Goal: Browse casually: Explore the website without a specific task or goal

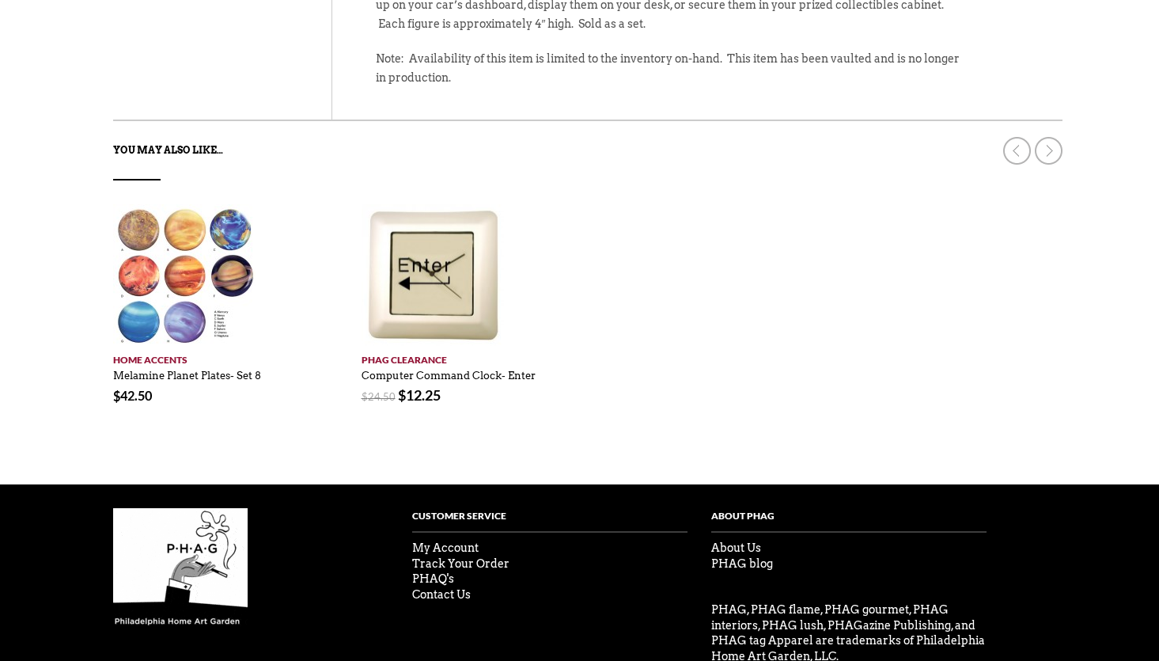
scroll to position [753, 0]
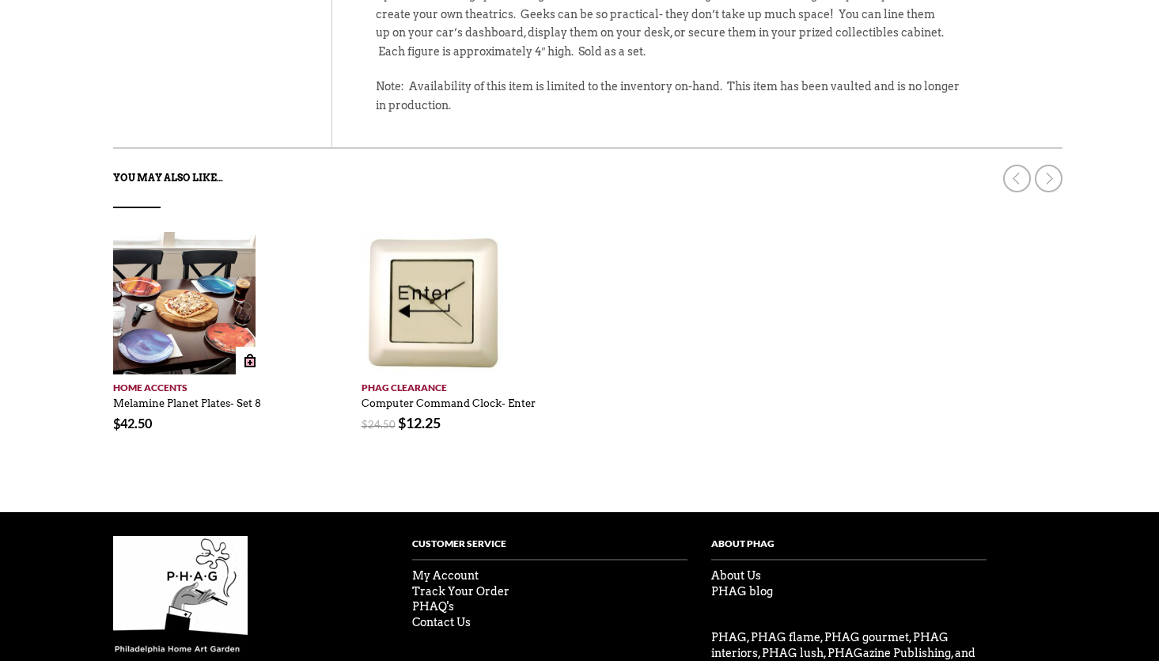
click at [176, 311] on img at bounding box center [184, 303] width 142 height 142
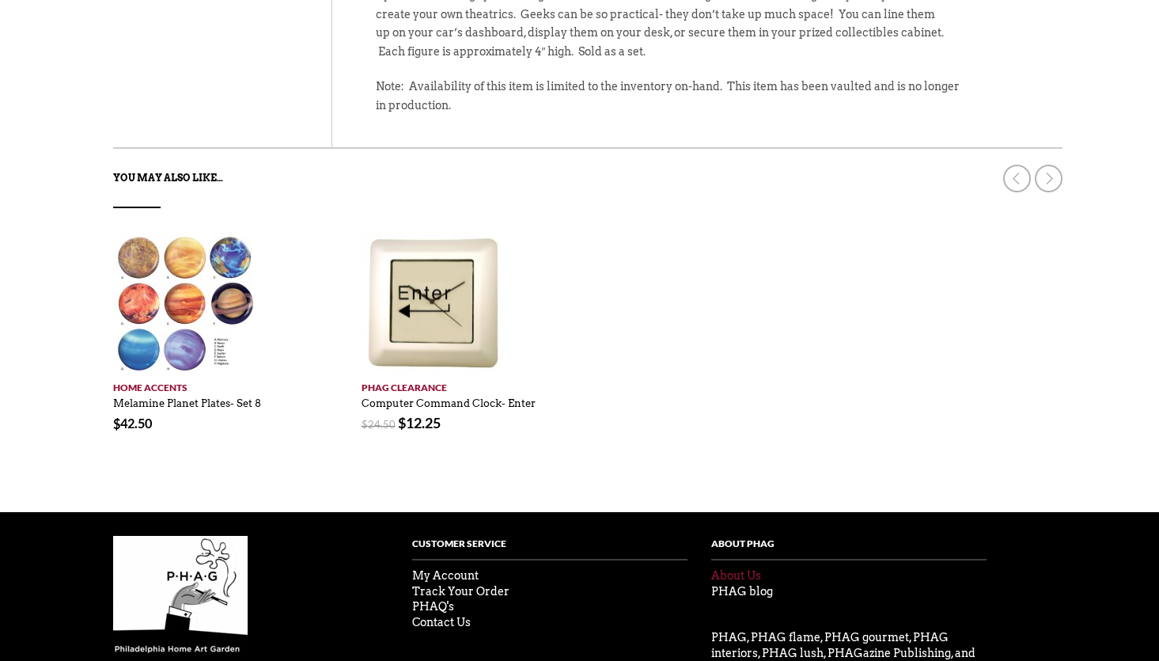
click at [736, 578] on link "About Us" at bounding box center [736, 575] width 50 height 13
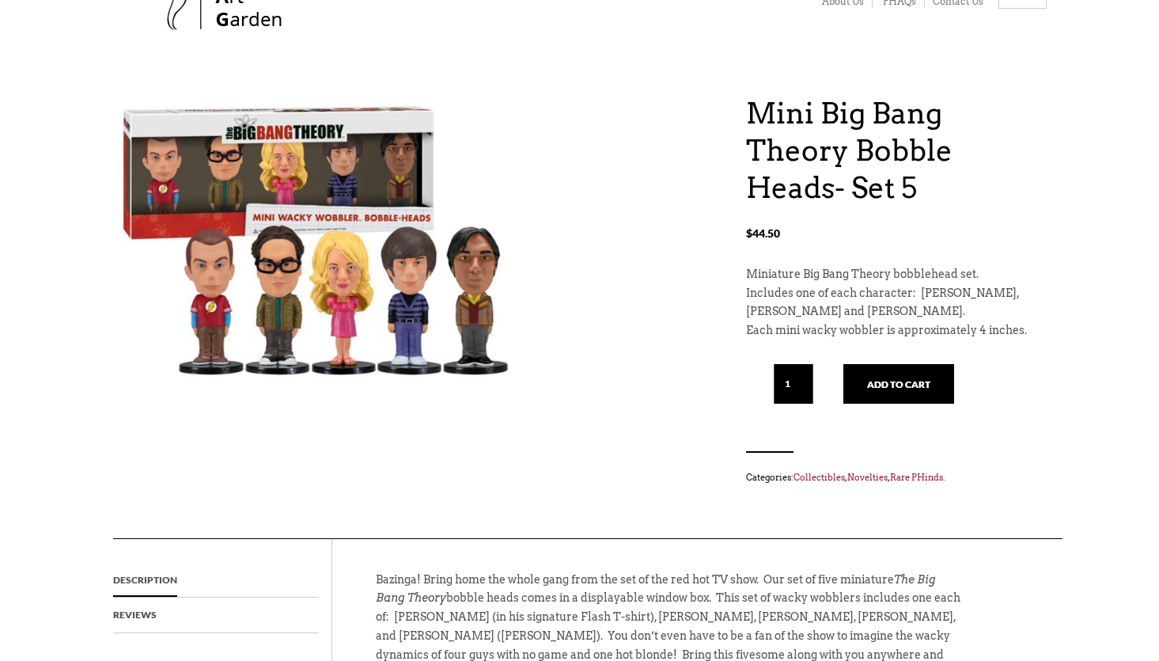
scroll to position [0, 0]
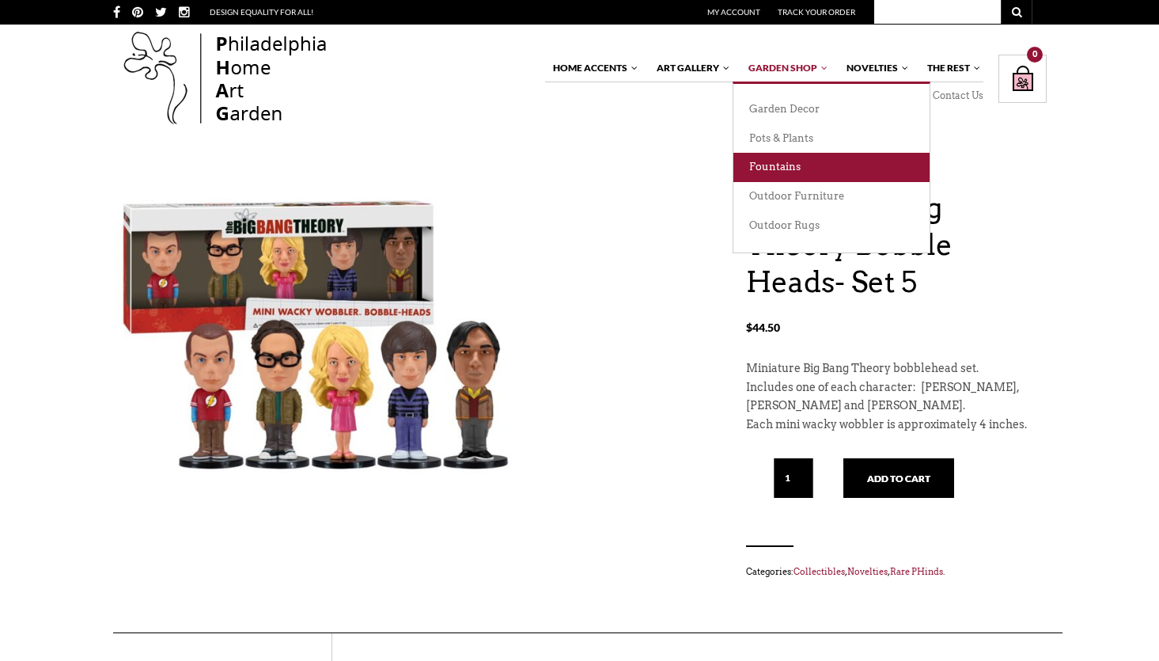
click at [766, 166] on link "Fountains" at bounding box center [831, 167] width 196 height 29
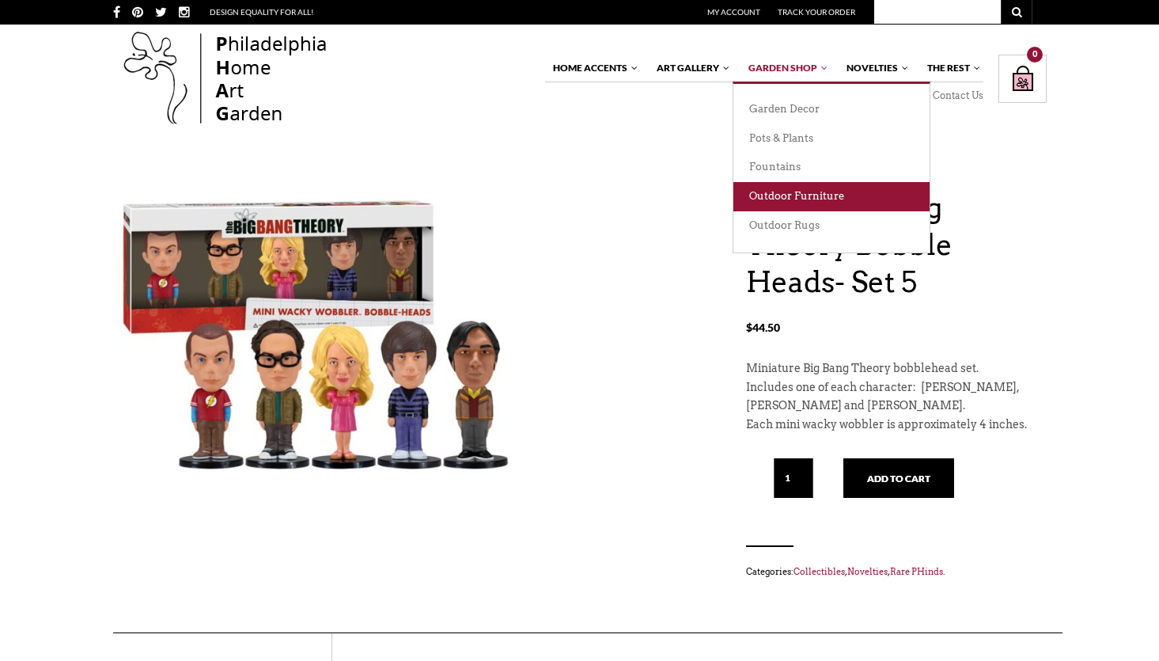
click at [802, 199] on link "Outdoor Furniture" at bounding box center [831, 196] width 196 height 29
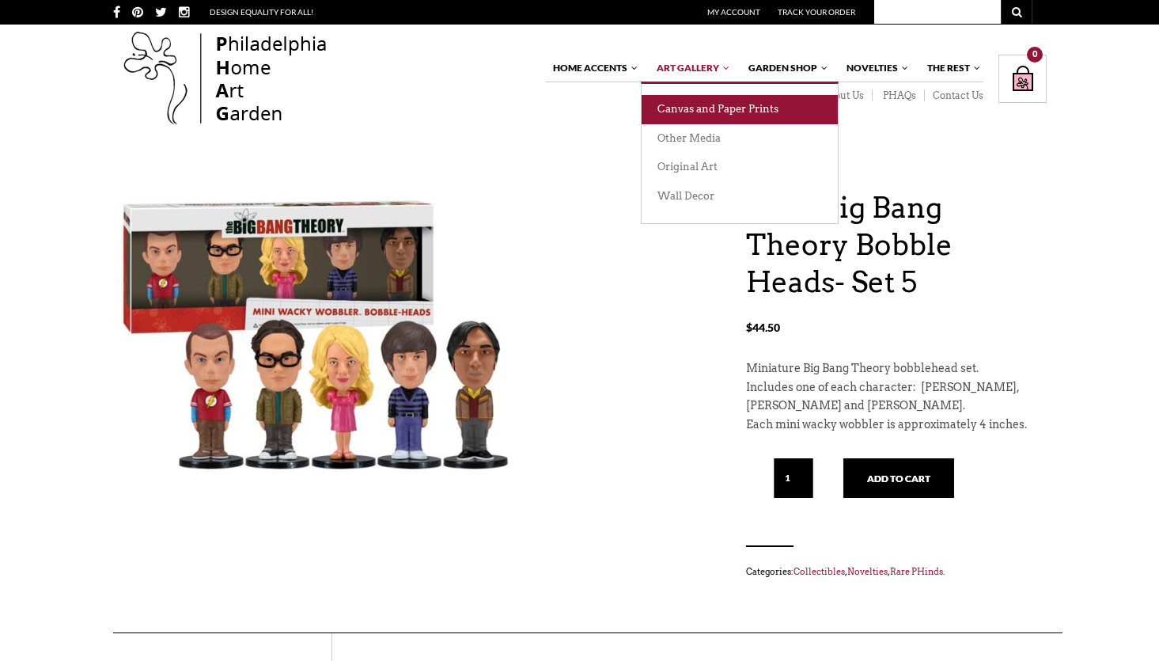
click at [711, 110] on link "Canvas and Paper Prints" at bounding box center [740, 109] width 196 height 29
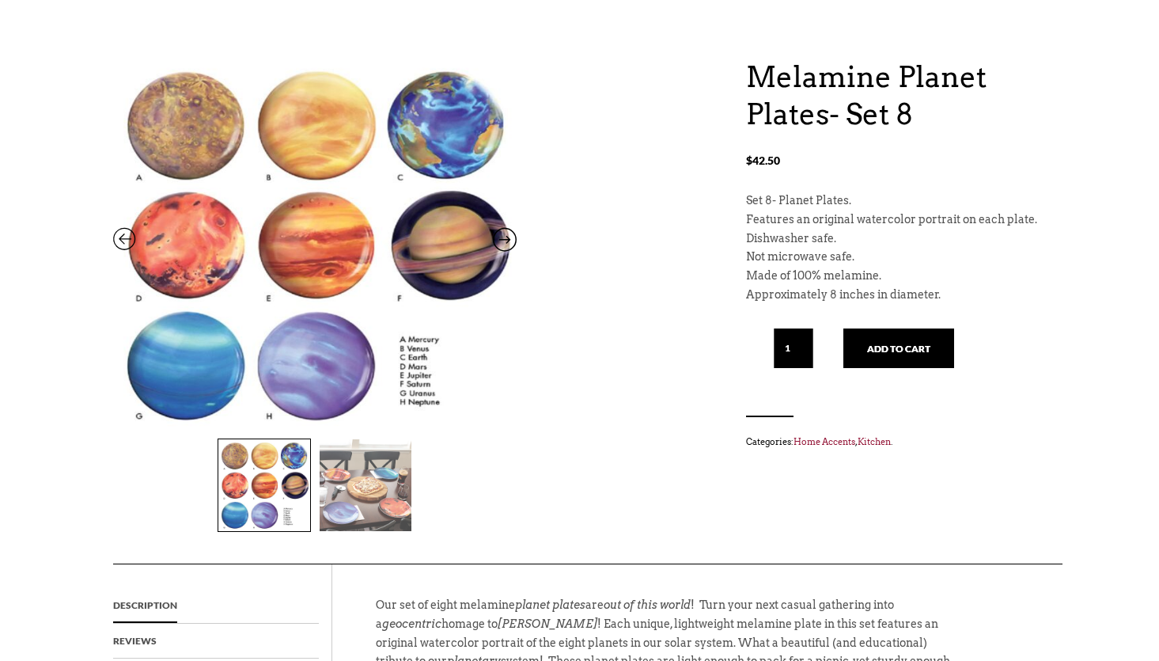
scroll to position [158, 0]
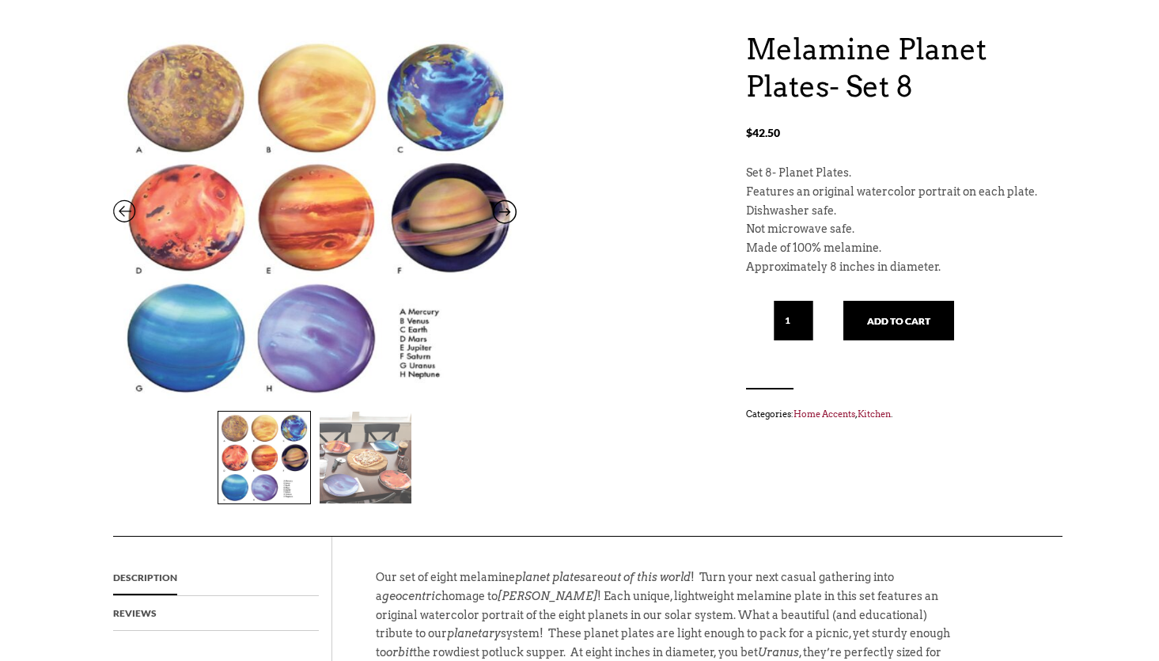
click at [375, 461] on img at bounding box center [366, 457] width 92 height 92
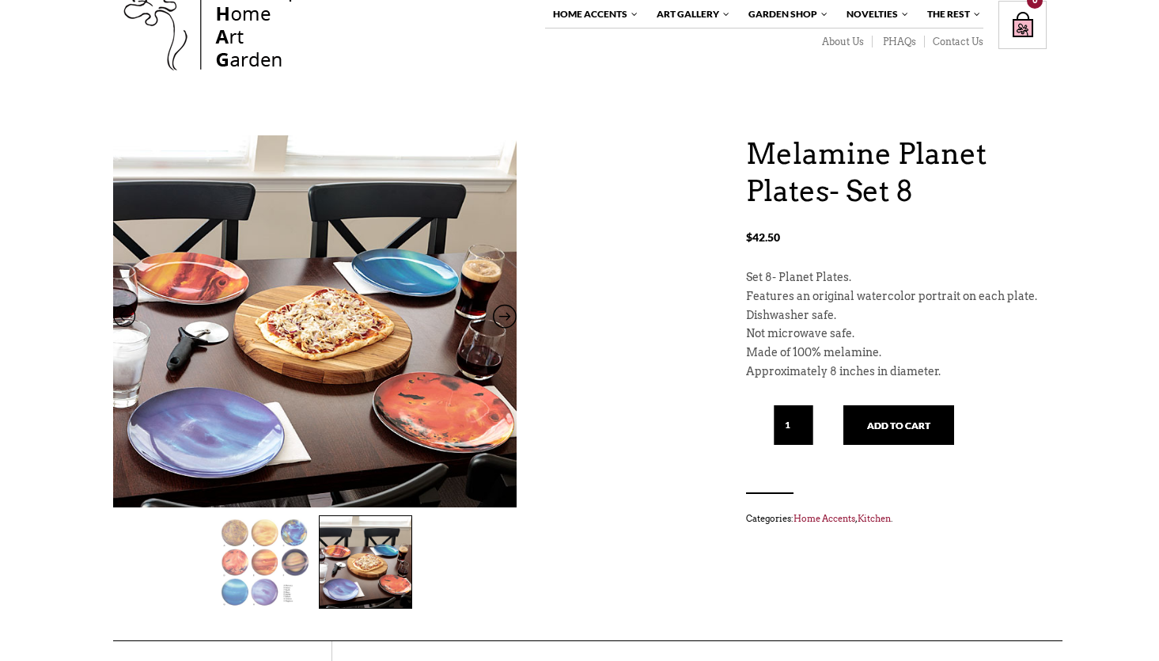
scroll to position [0, 0]
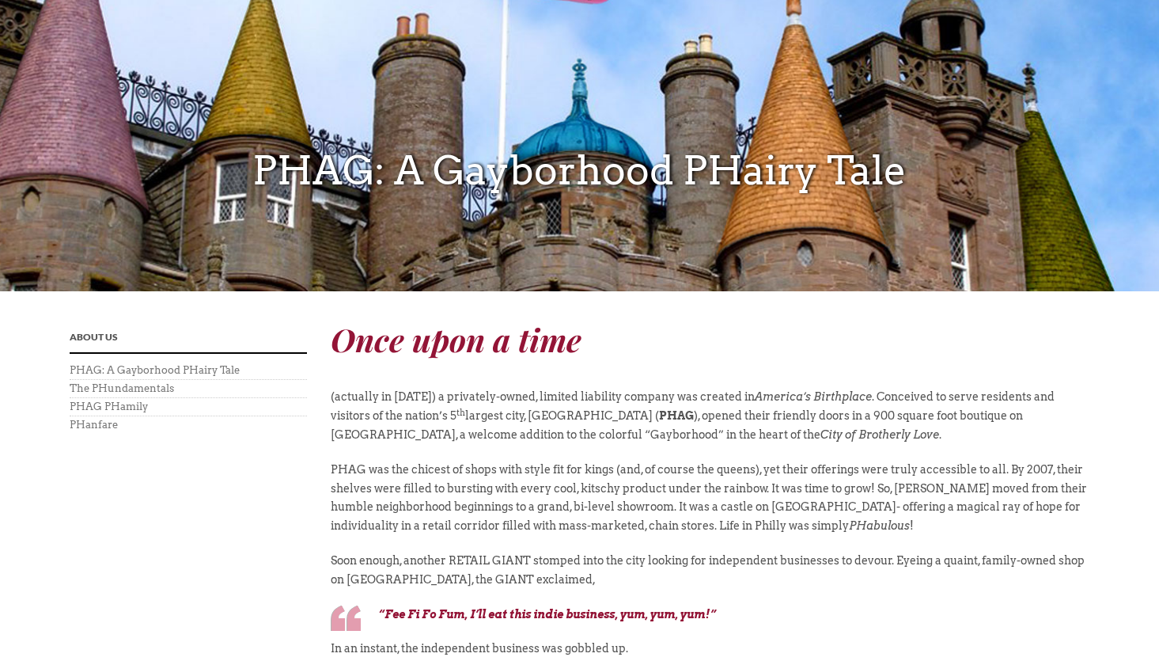
scroll to position [237, 0]
drag, startPoint x: 555, startPoint y: 412, endPoint x: 721, endPoint y: 410, distance: 166.2
click at [721, 410] on p "(actually in November 2003) a privately-owned, limited liability company was cr…" at bounding box center [710, 423] width 759 height 72
copy p "Philadelphia Home Art Garden"
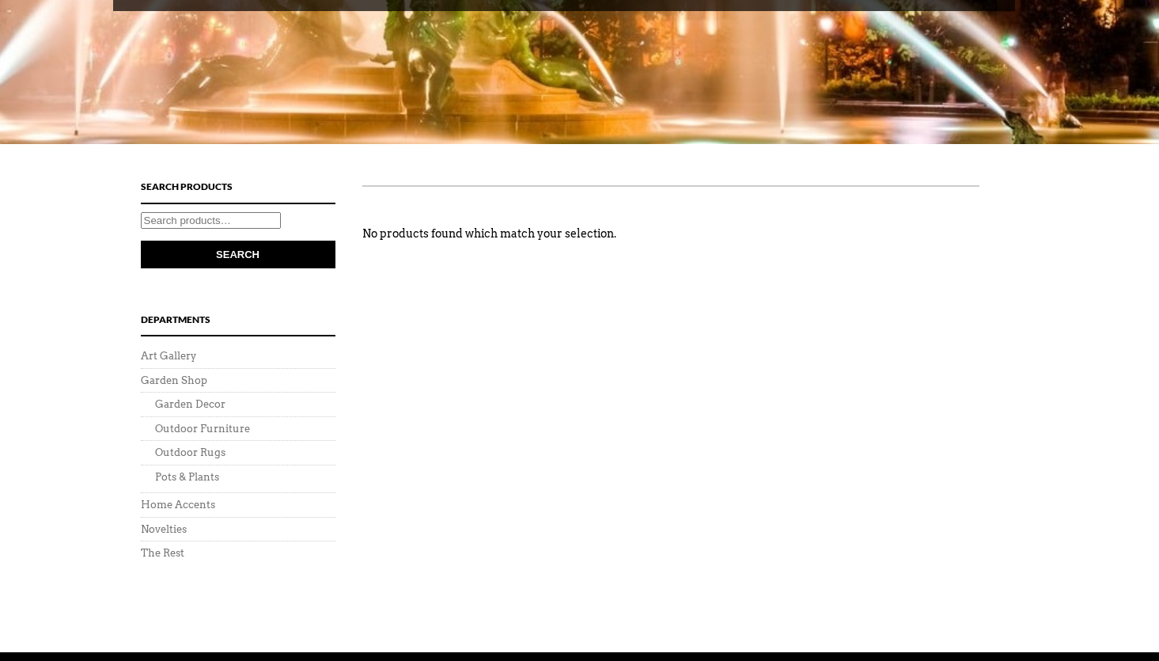
scroll to position [396, 0]
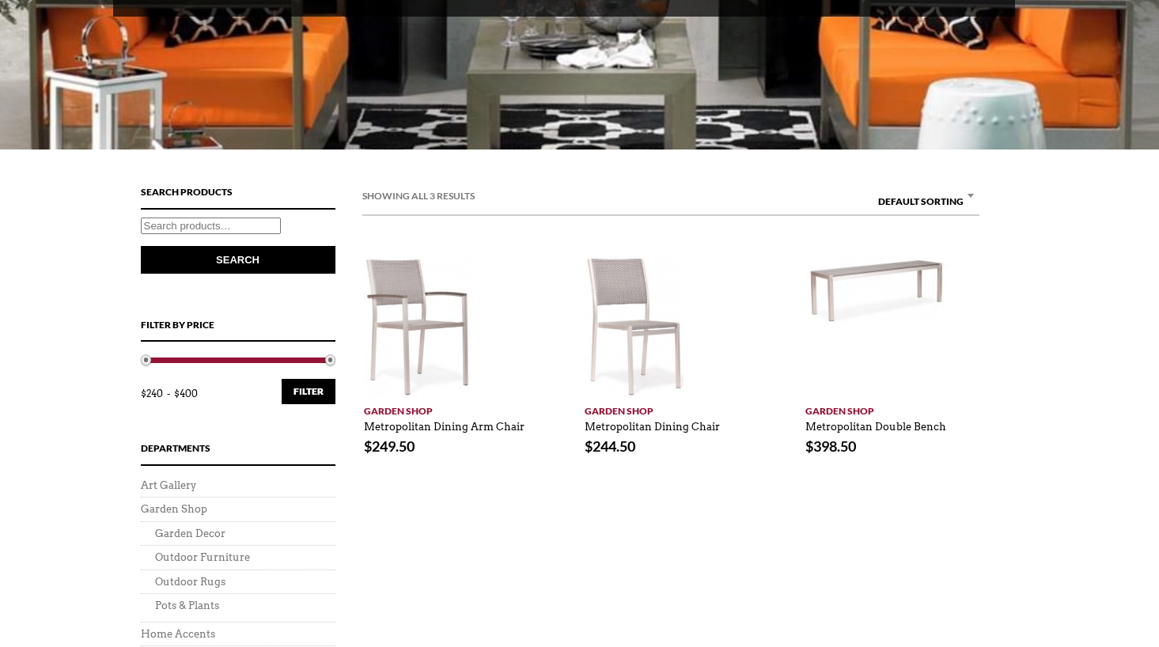
scroll to position [396, 0]
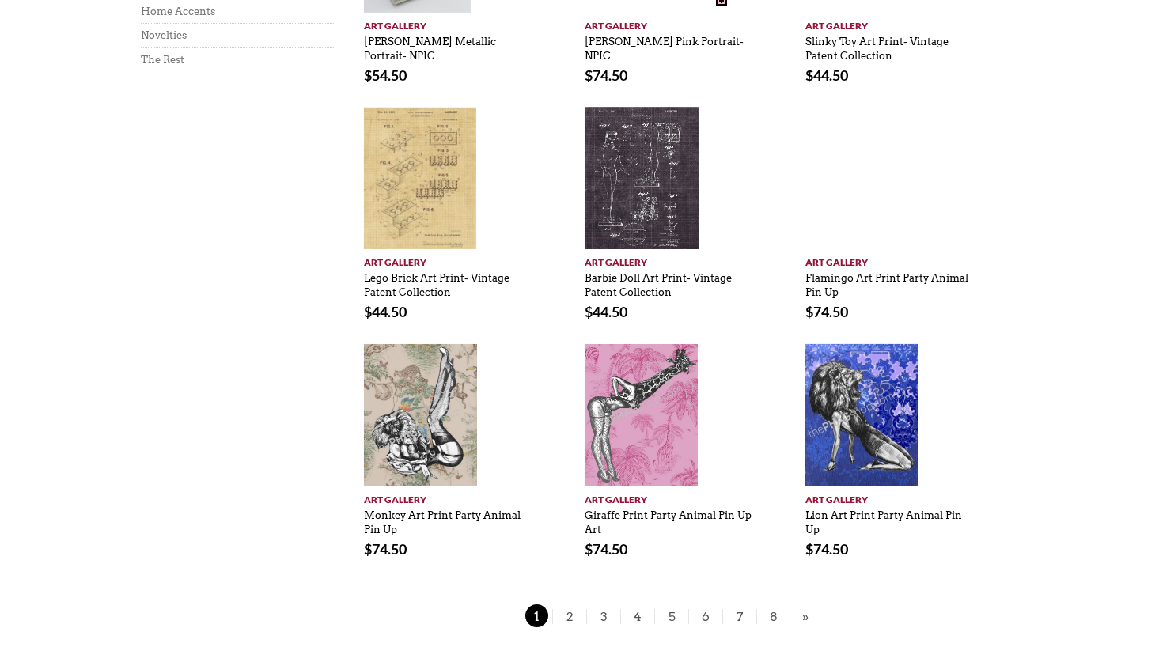
scroll to position [1029, 0]
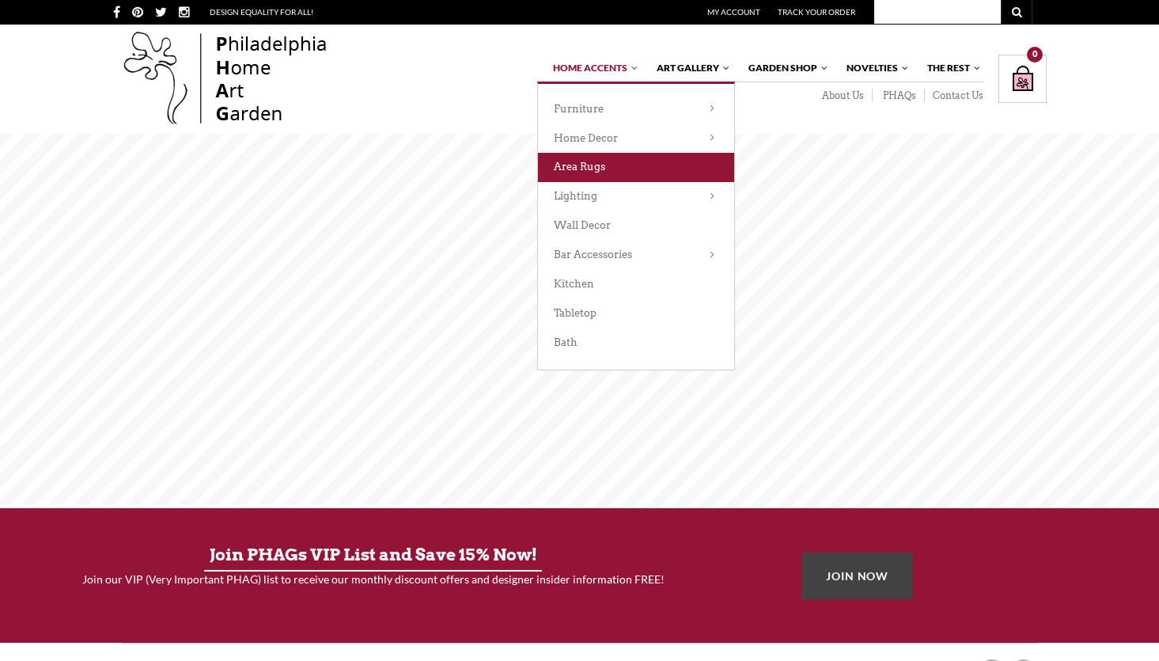
click at [603, 170] on link "Area Rugs" at bounding box center [636, 167] width 196 height 29
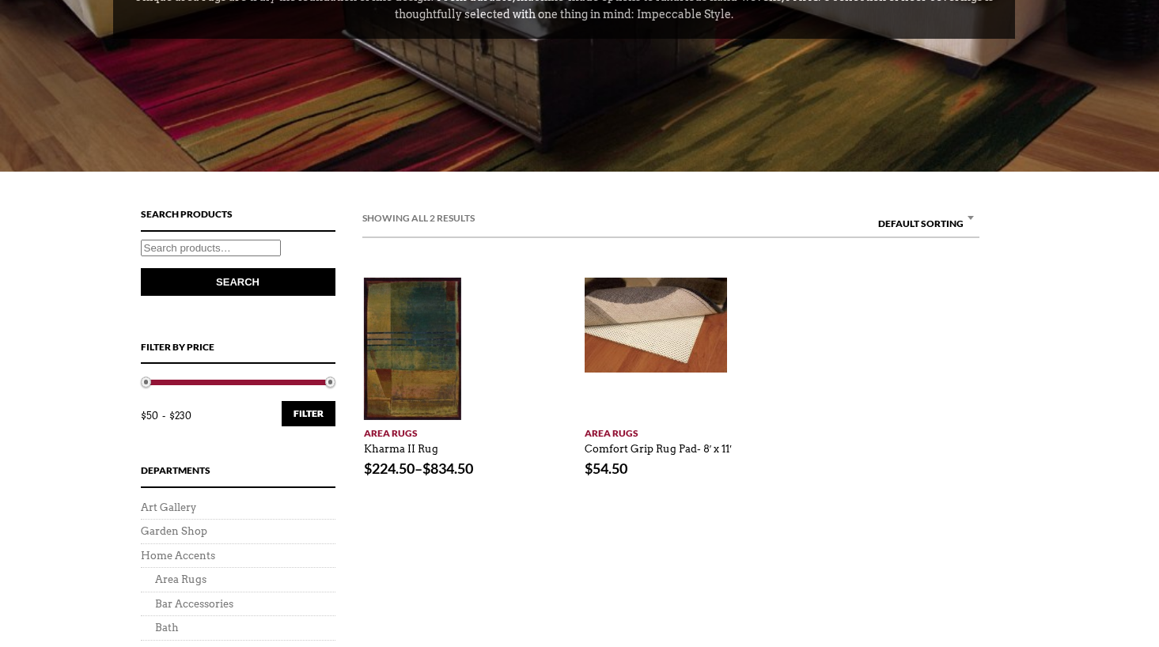
scroll to position [396, 0]
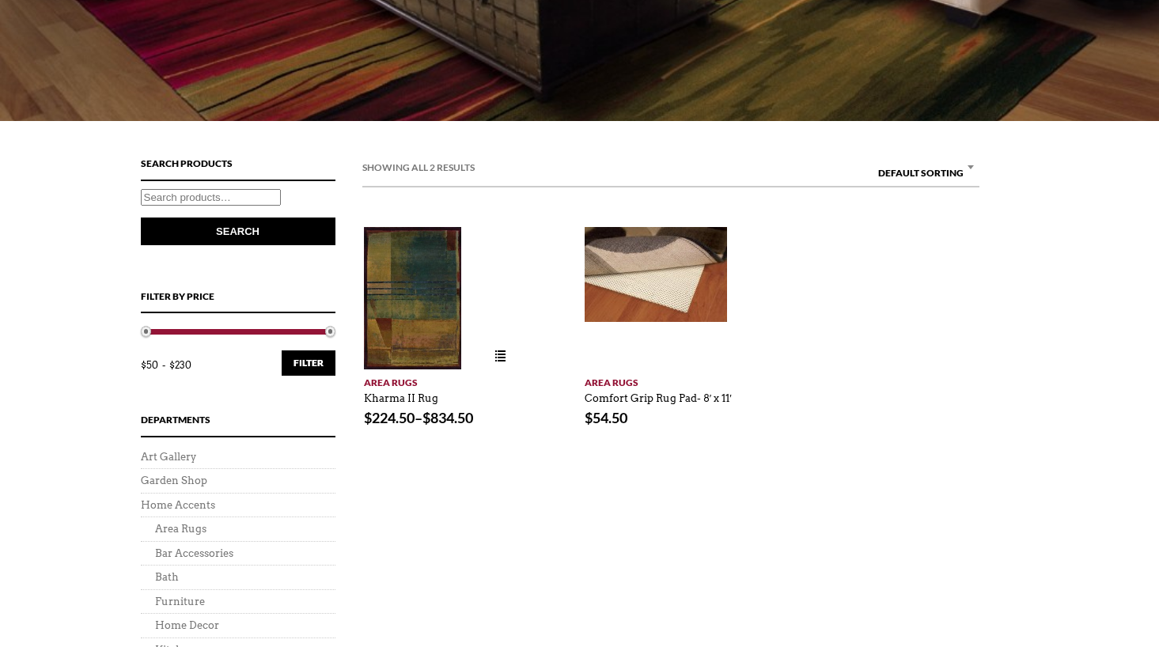
click at [416, 321] on img at bounding box center [413, 298] width 98 height 142
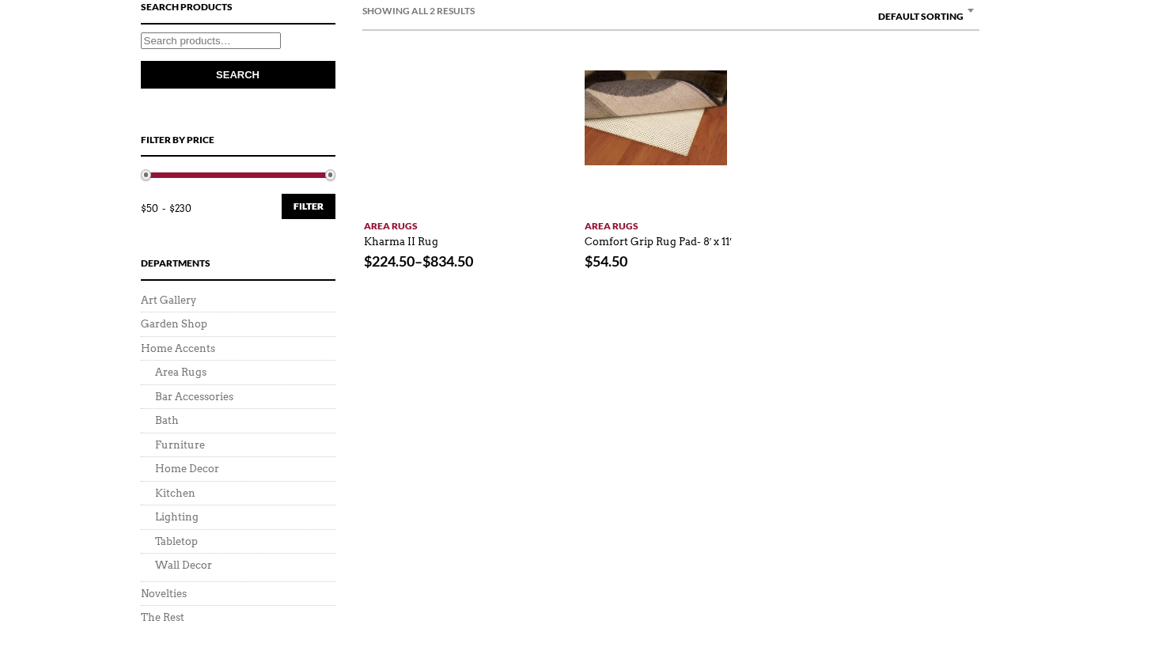
scroll to position [554, 0]
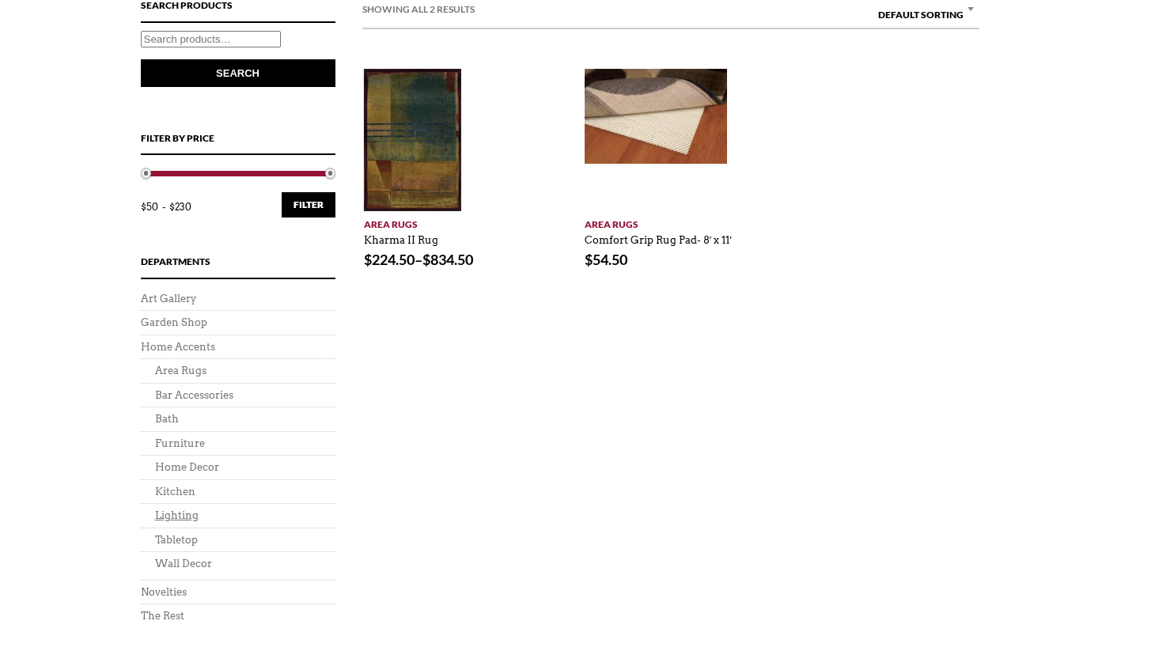
click at [186, 521] on link "Lighting" at bounding box center [177, 516] width 44 height 12
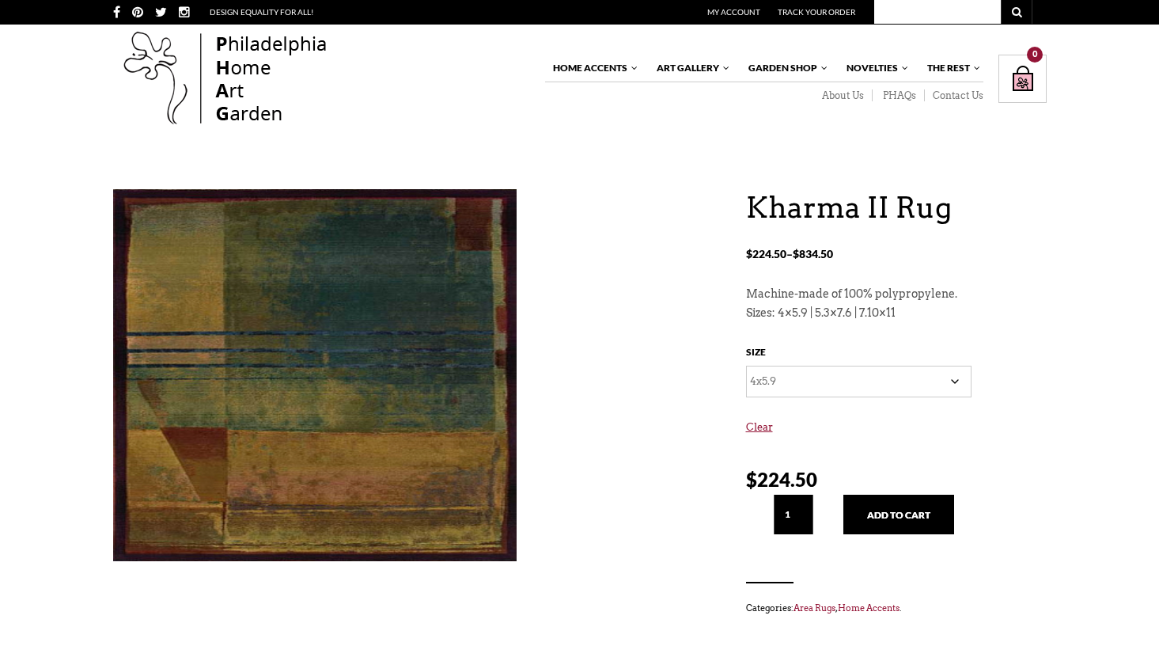
click at [837, 377] on select "Choose an option 4x5.9 5.3x7.6 7.10x11" at bounding box center [859, 382] width 226 height 32
click at [840, 377] on select "Choose an option 4x5.9 5.3x7.6 7.10x11" at bounding box center [859, 382] width 226 height 32
click at [843, 377] on select "Choose an option 4x5.9 5.3x7.6 7.10x11" at bounding box center [859, 382] width 226 height 32
click at [746, 366] on select "Choose an option 4x5.9 5.3x7.6 7.10x11" at bounding box center [859, 382] width 226 height 32
click at [827, 377] on select "Choose an option 4x5.9 5.3x7.6 7.10x11" at bounding box center [859, 382] width 226 height 32
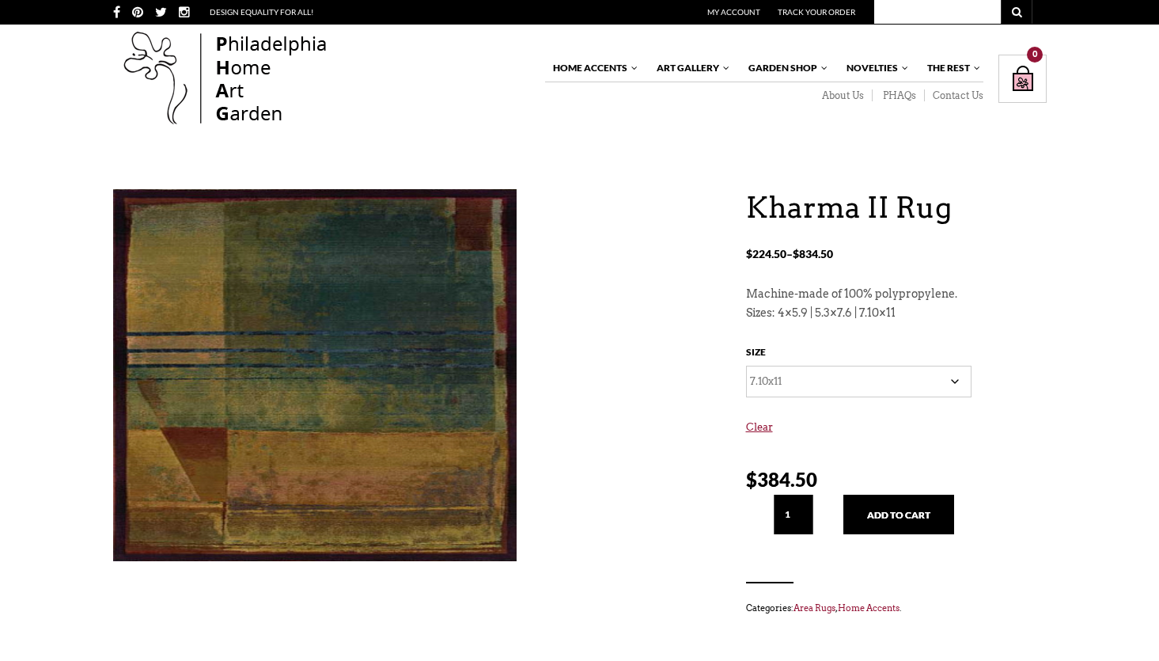
click at [746, 366] on select "Choose an option 4x5.9 5.3x7.6 7.10x11" at bounding box center [859, 382] width 226 height 32
click at [807, 377] on select "Choose an option 4x5.9 5.3x7.6 7.10x11" at bounding box center [859, 382] width 226 height 32
select select "4x5.9"
click at [746, 366] on select "Choose an option 4x5.9 5.3x7.6 7.10x11" at bounding box center [859, 382] width 226 height 32
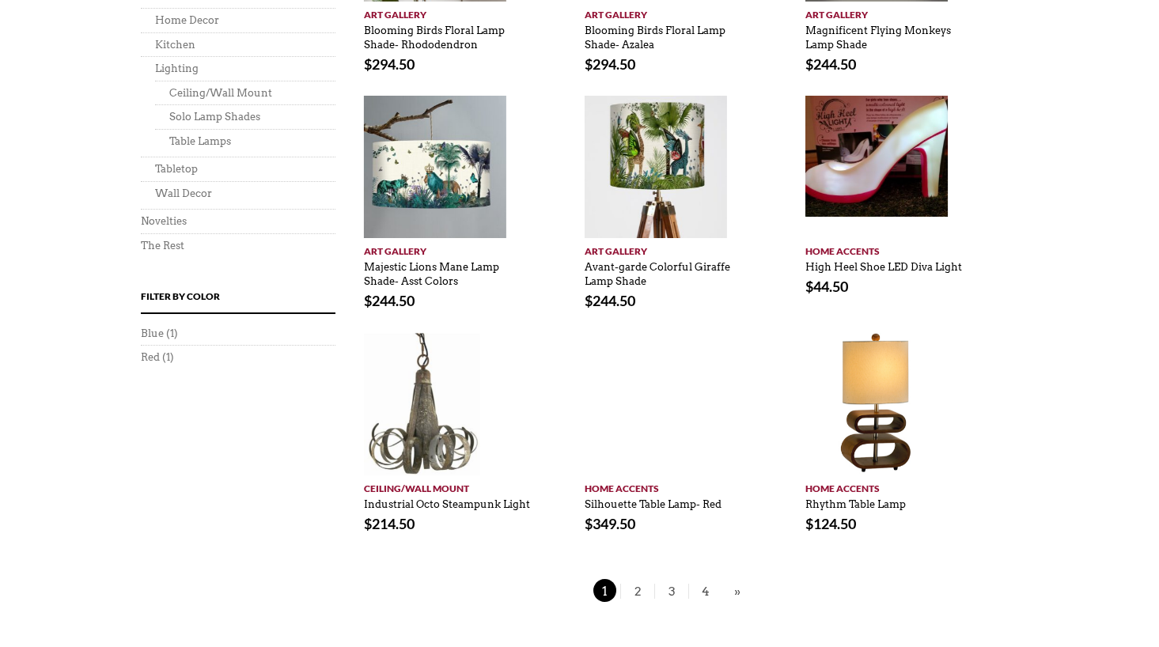
scroll to position [1029, 0]
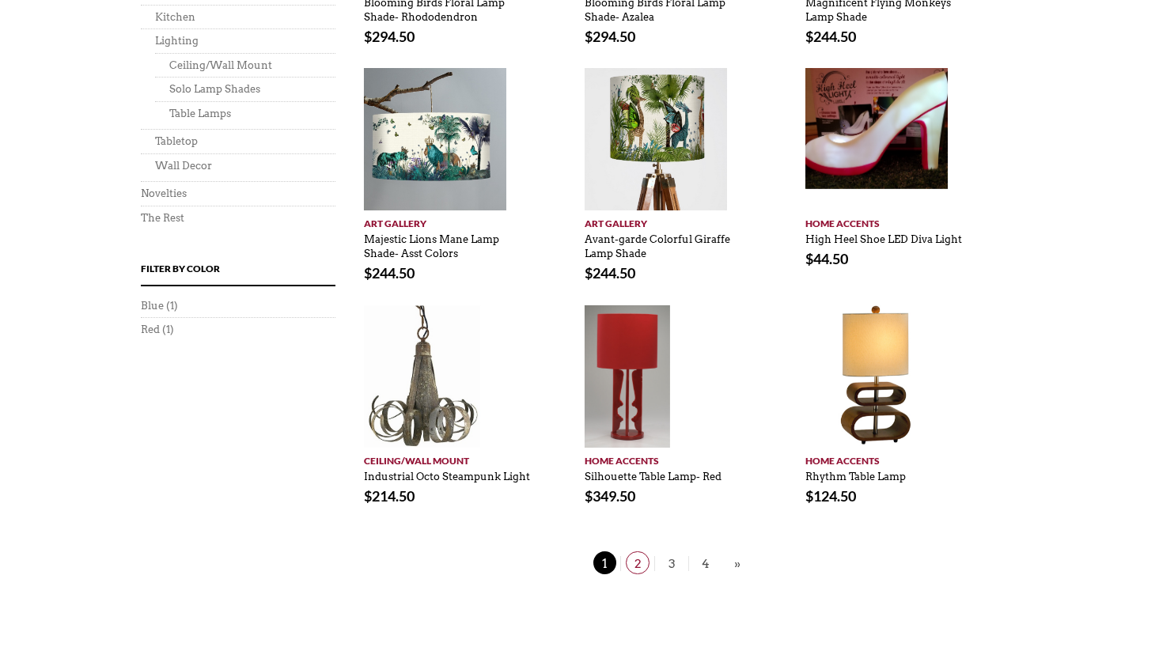
click at [636, 569] on span "2" at bounding box center [638, 563] width 24 height 23
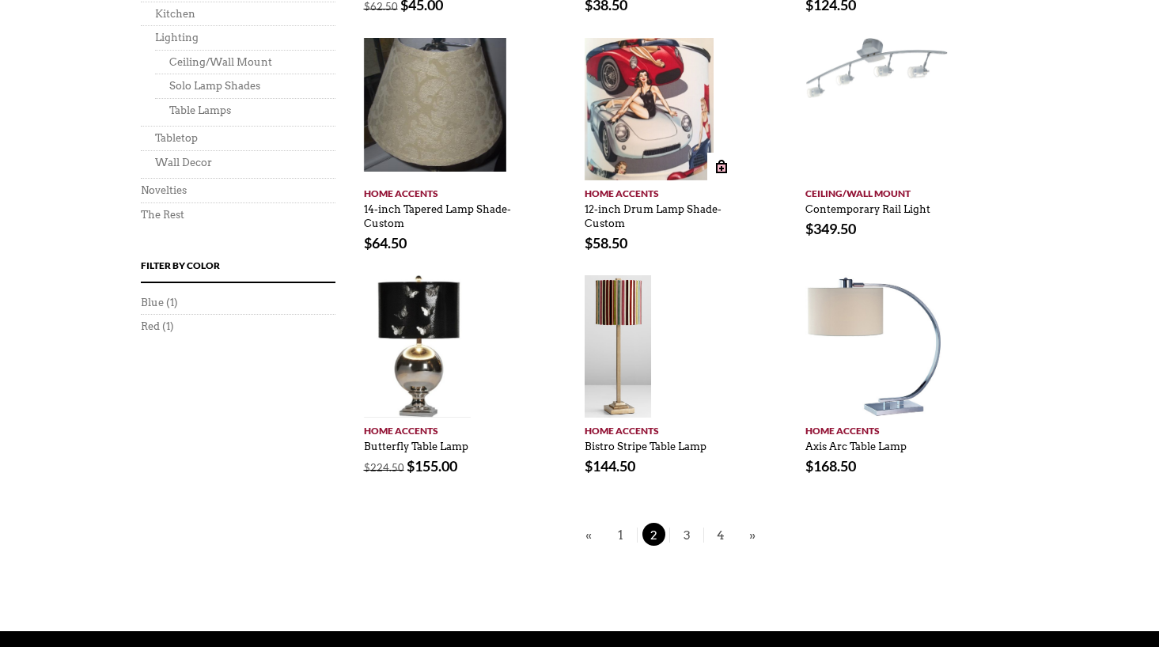
scroll to position [1029, 0]
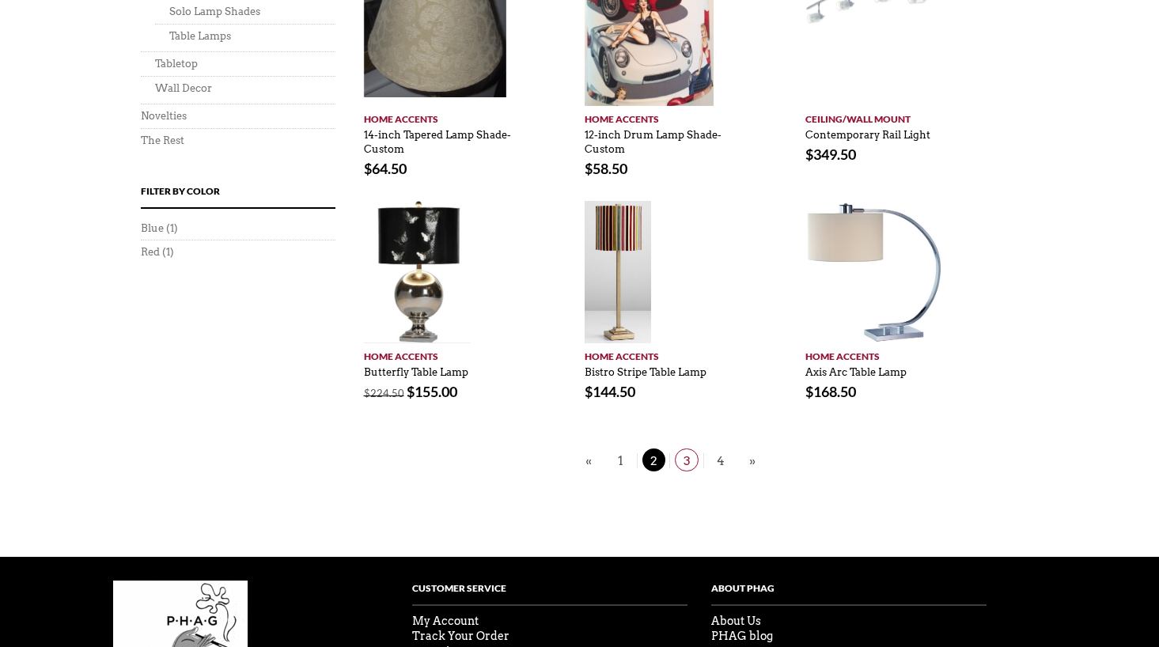
click at [688, 462] on span "3" at bounding box center [687, 460] width 24 height 23
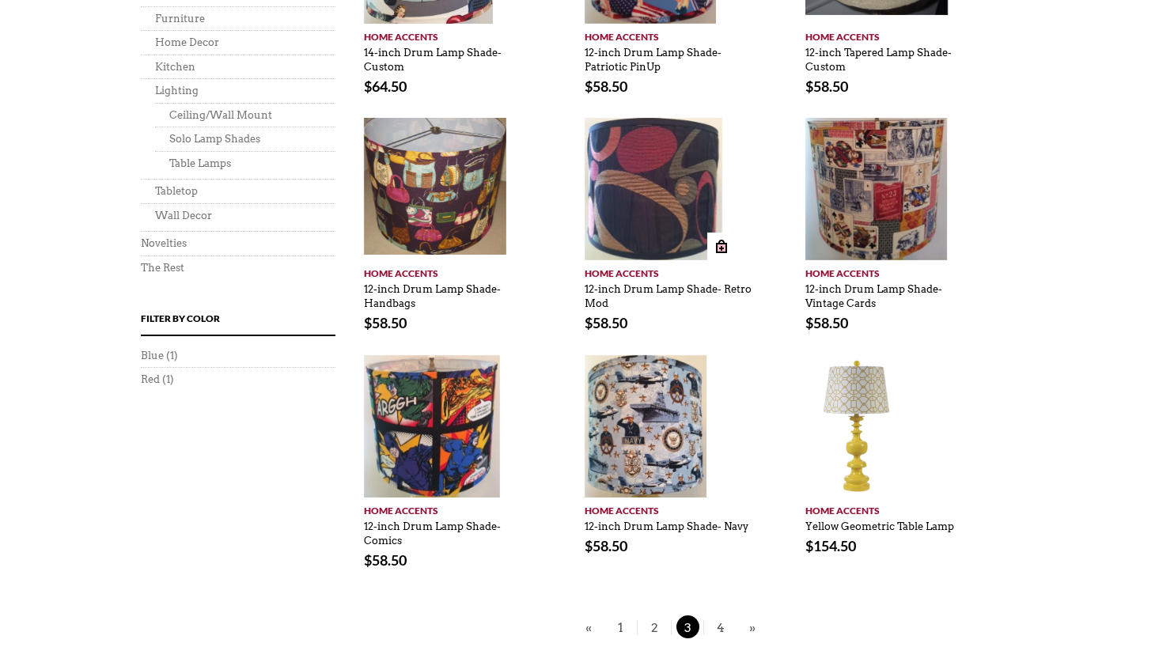
scroll to position [950, 0]
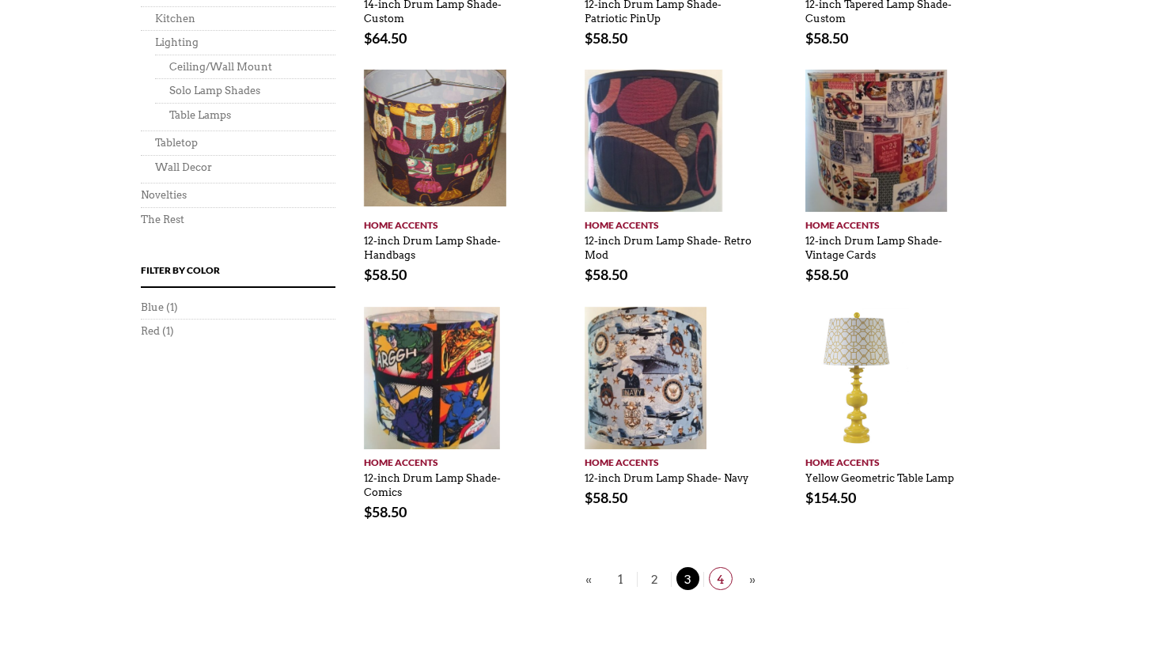
click at [718, 577] on span "4" at bounding box center [721, 578] width 24 height 23
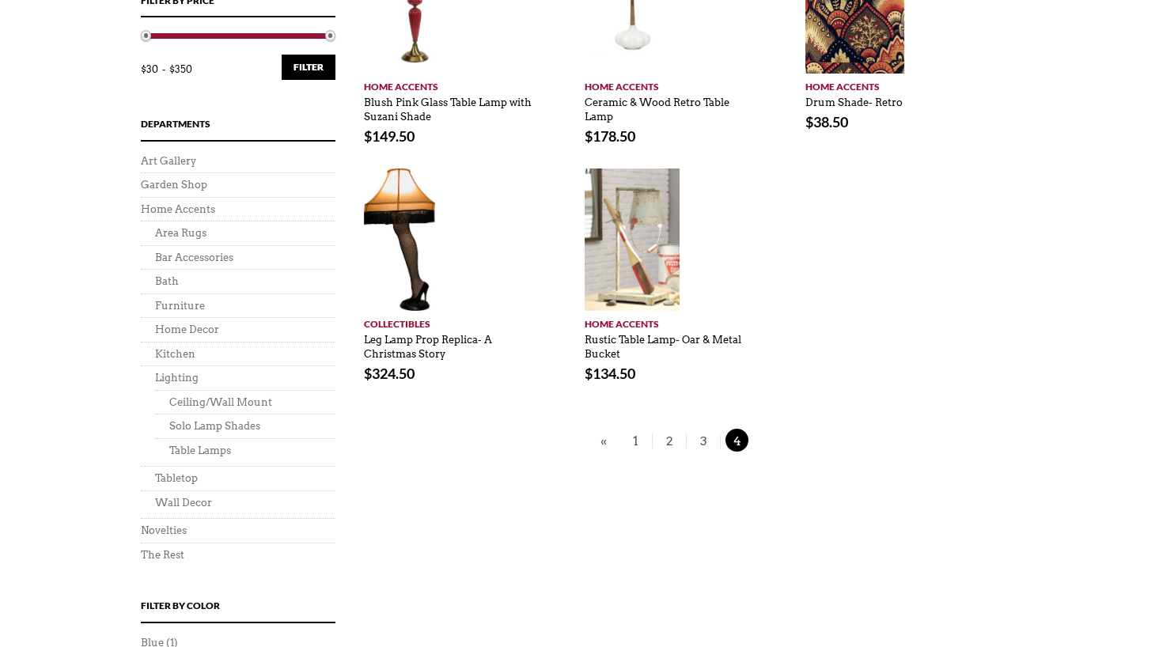
scroll to position [633, 0]
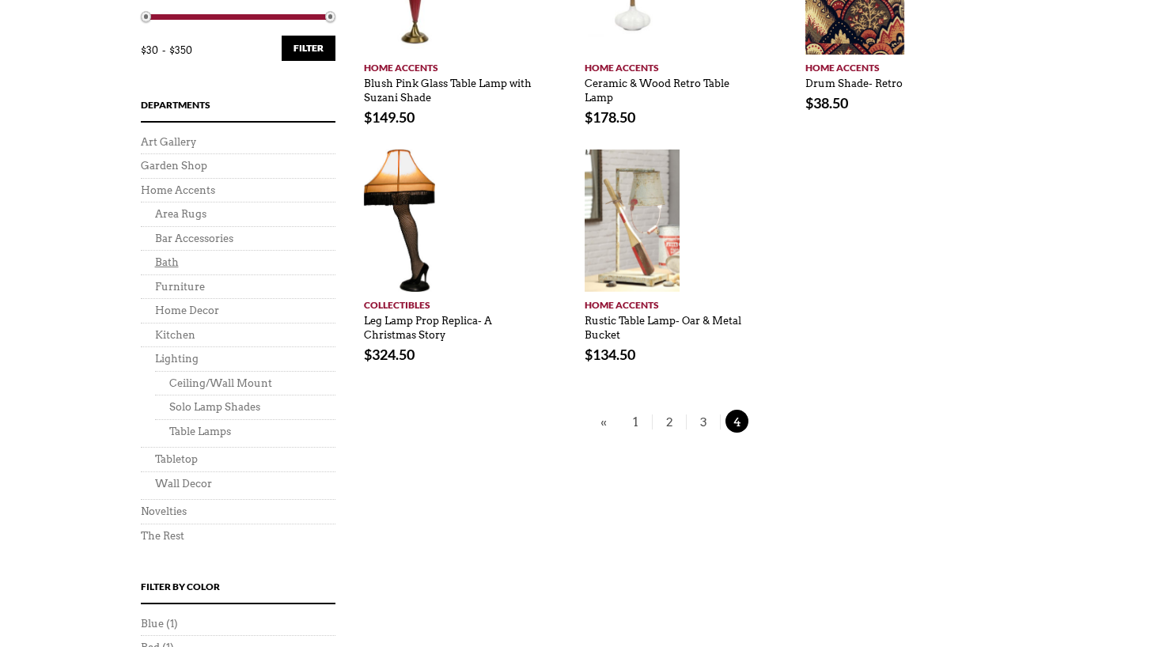
click at [169, 265] on link "Bath" at bounding box center [167, 262] width 24 height 12
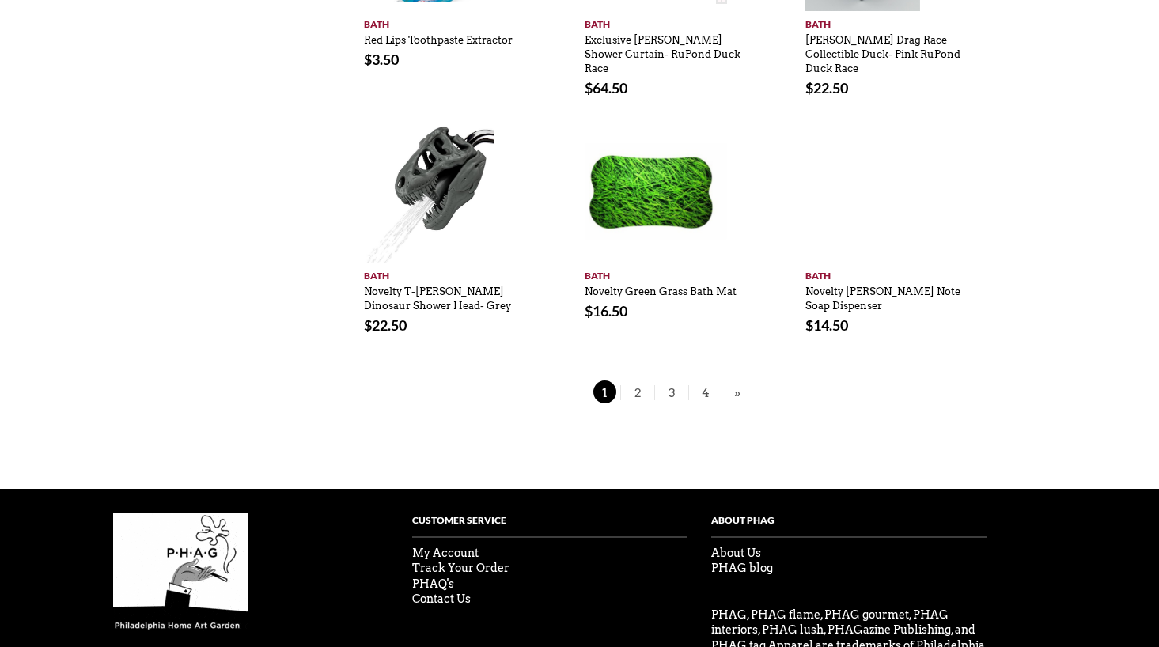
scroll to position [1266, 0]
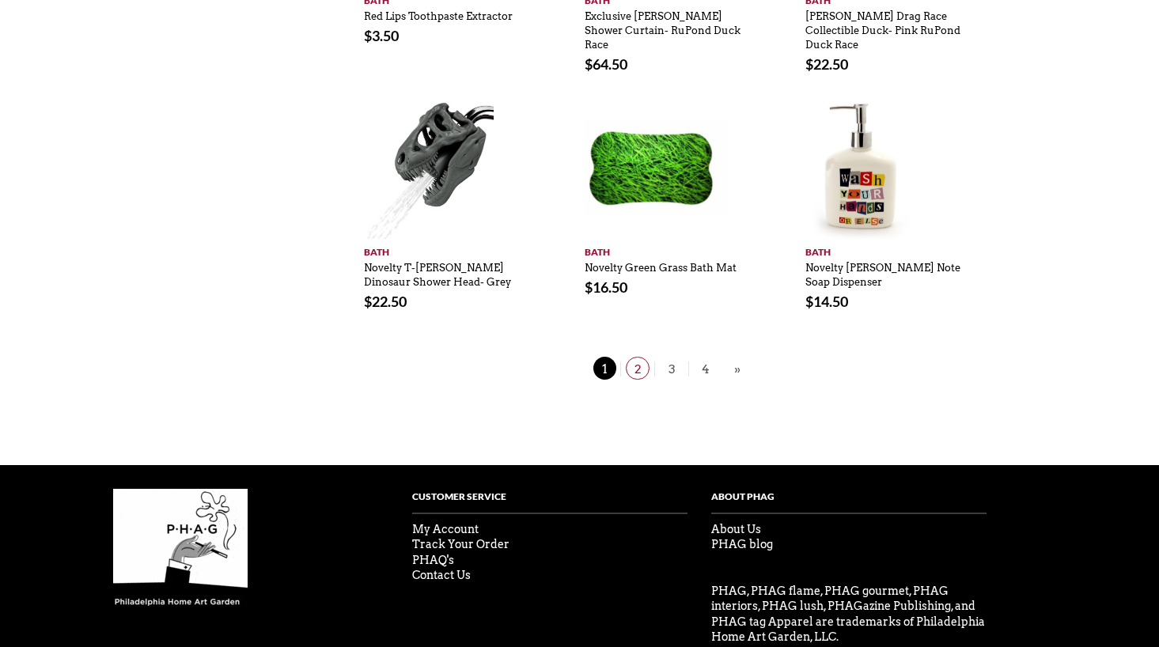
click at [633, 357] on span "2" at bounding box center [638, 368] width 24 height 23
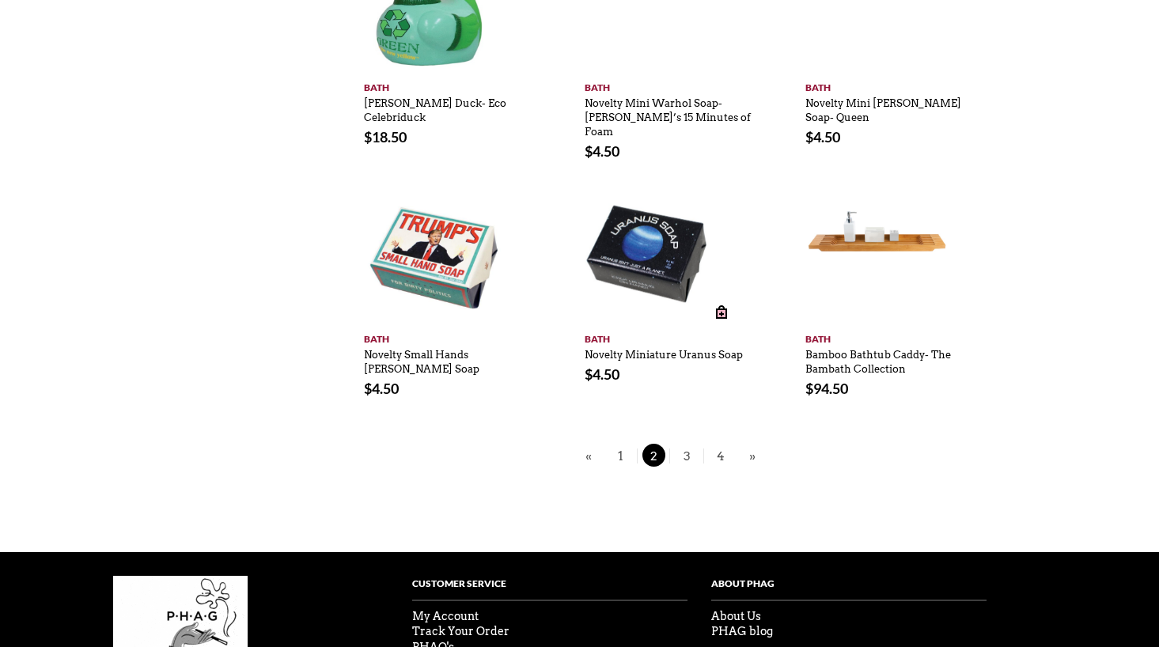
scroll to position [1108, 0]
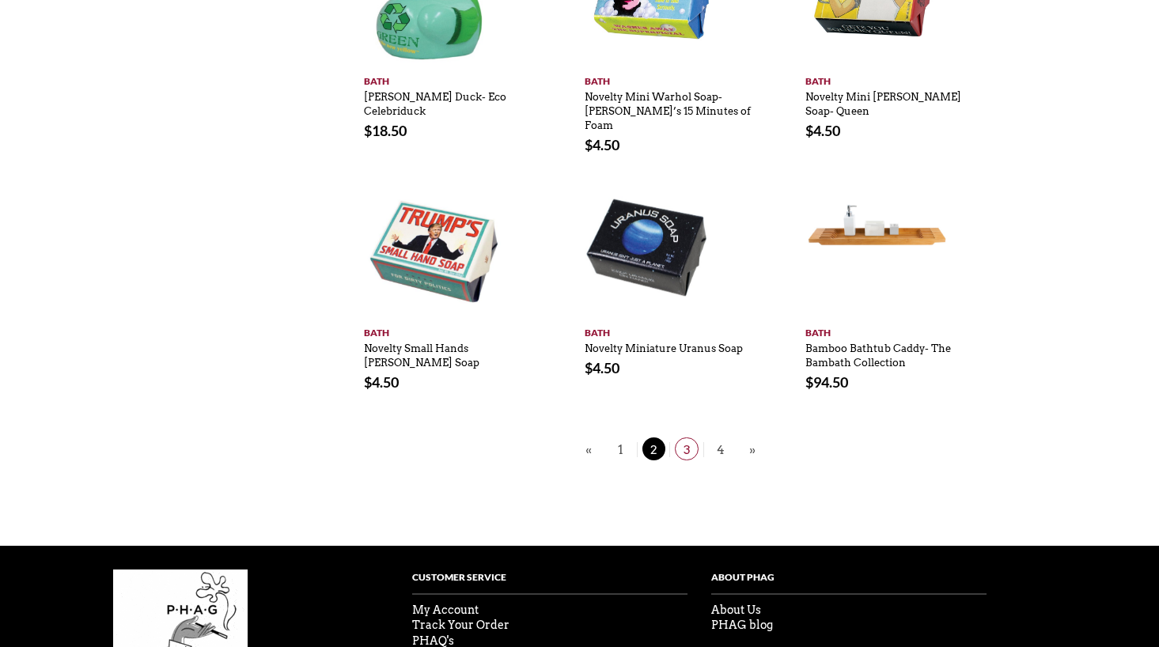
click at [689, 438] on span "3" at bounding box center [687, 449] width 24 height 23
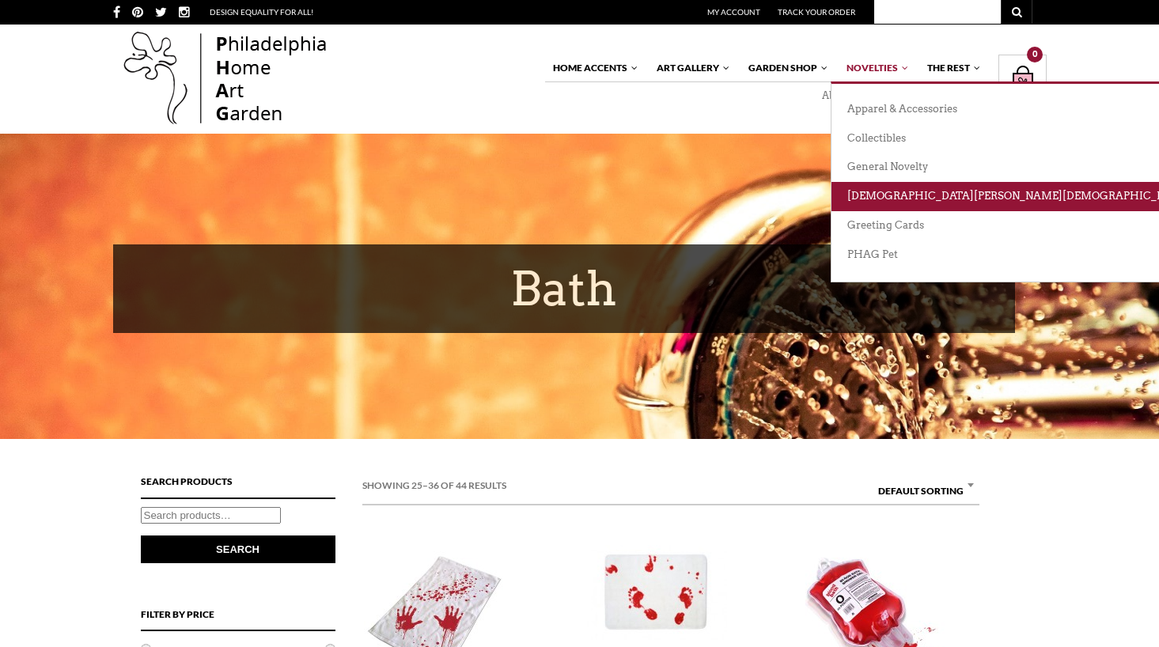
click at [908, 195] on link "[DEMOGRAPHIC_DATA][PERSON_NAME][DEMOGRAPHIC_DATA][DEMOGRAPHIC_DATA]" at bounding box center [1078, 196] width 492 height 29
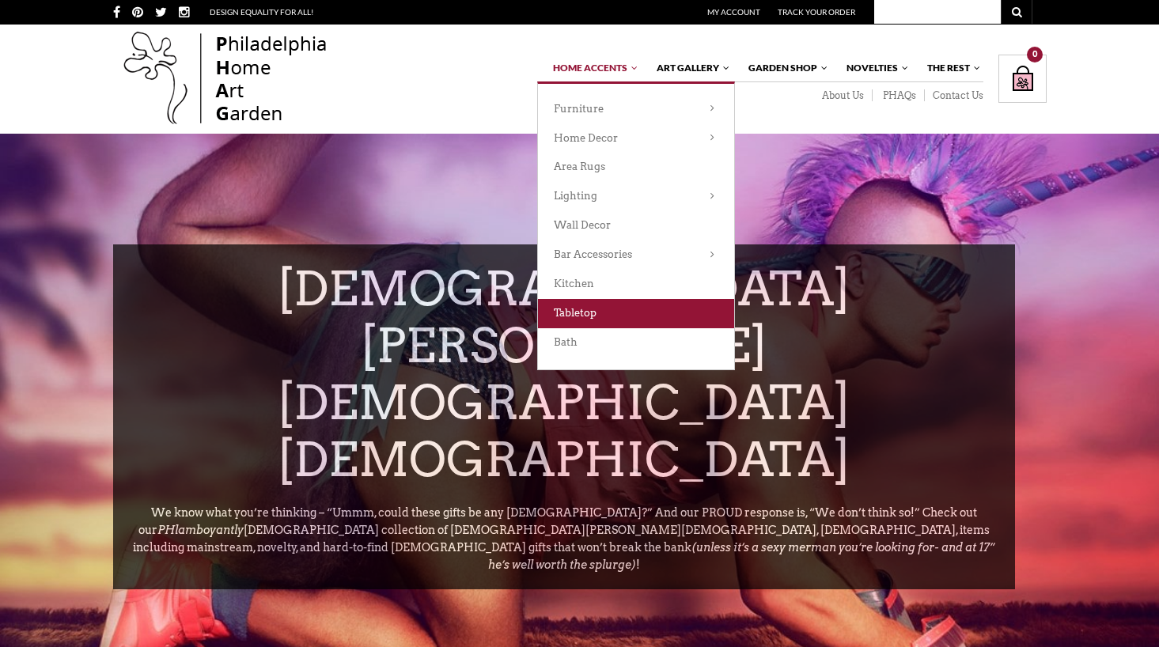
click at [608, 316] on link "Tabletop" at bounding box center [636, 313] width 196 height 29
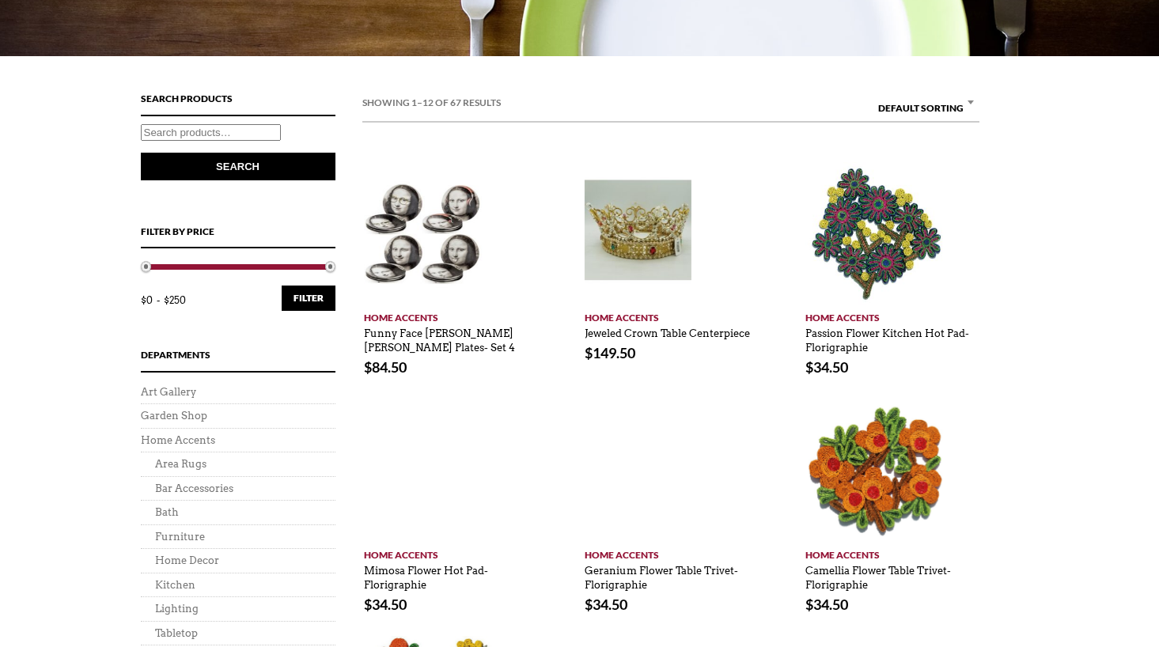
scroll to position [475, 0]
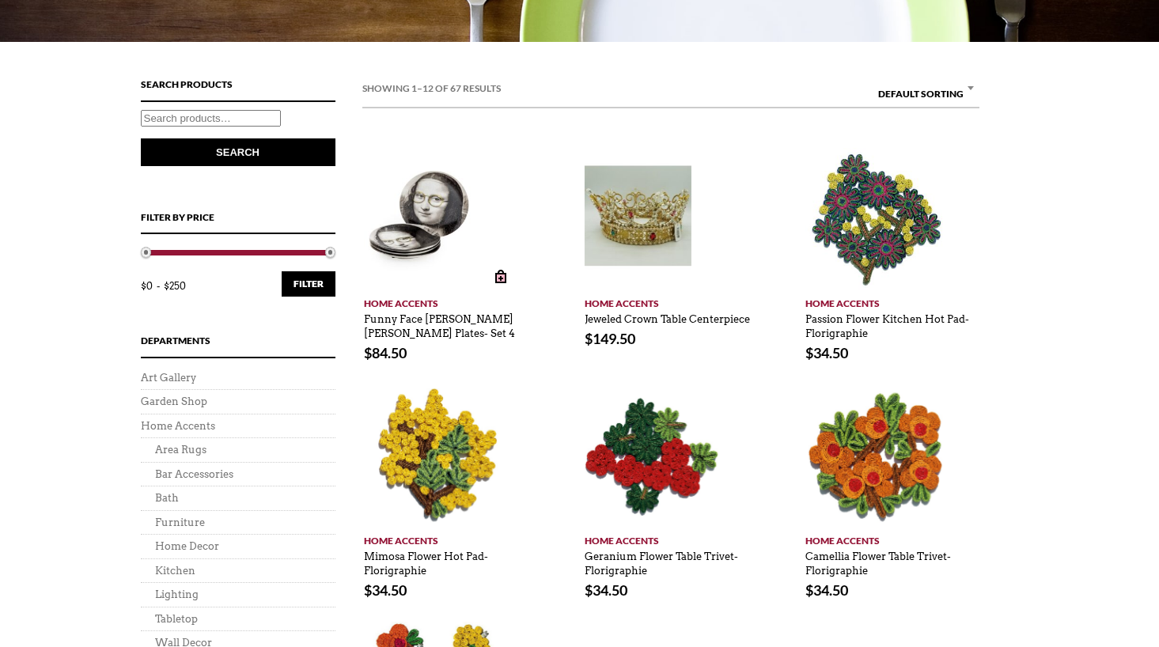
click at [418, 215] on img at bounding box center [423, 219] width 119 height 142
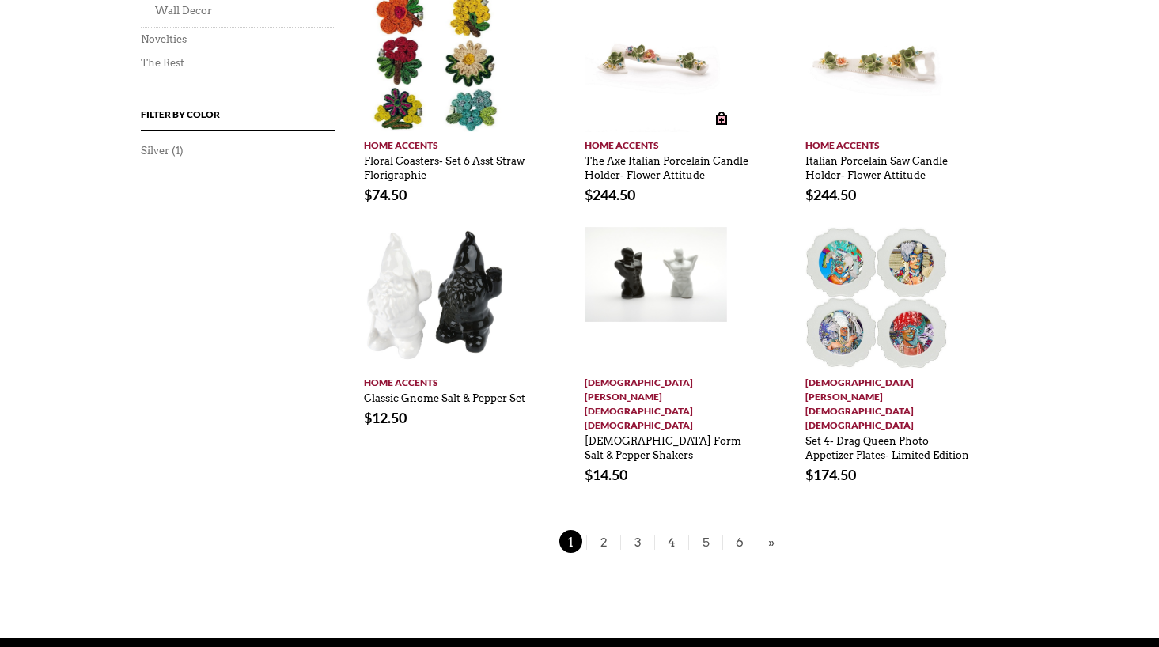
scroll to position [1108, 0]
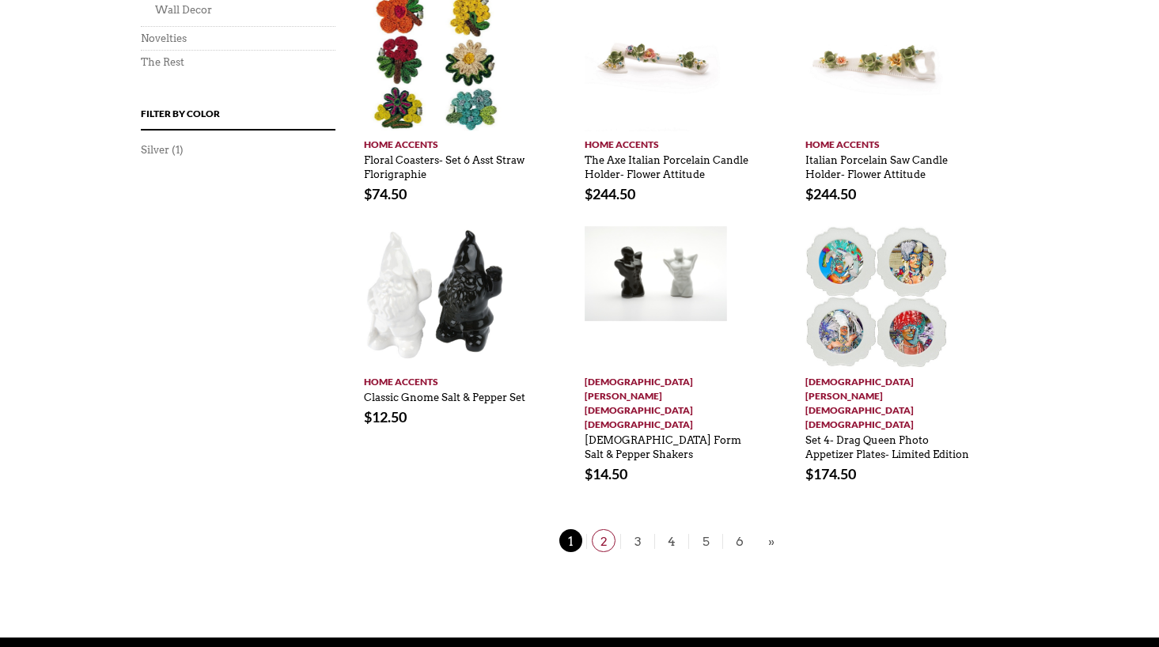
click at [605, 529] on span "2" at bounding box center [604, 540] width 24 height 23
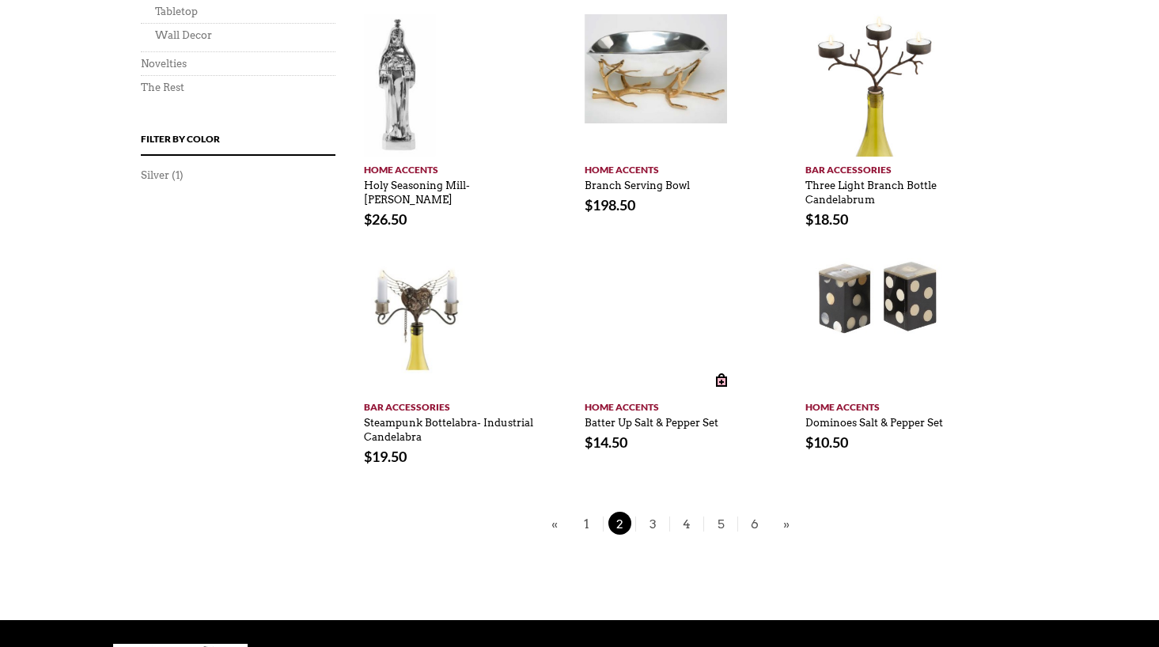
scroll to position [1029, 0]
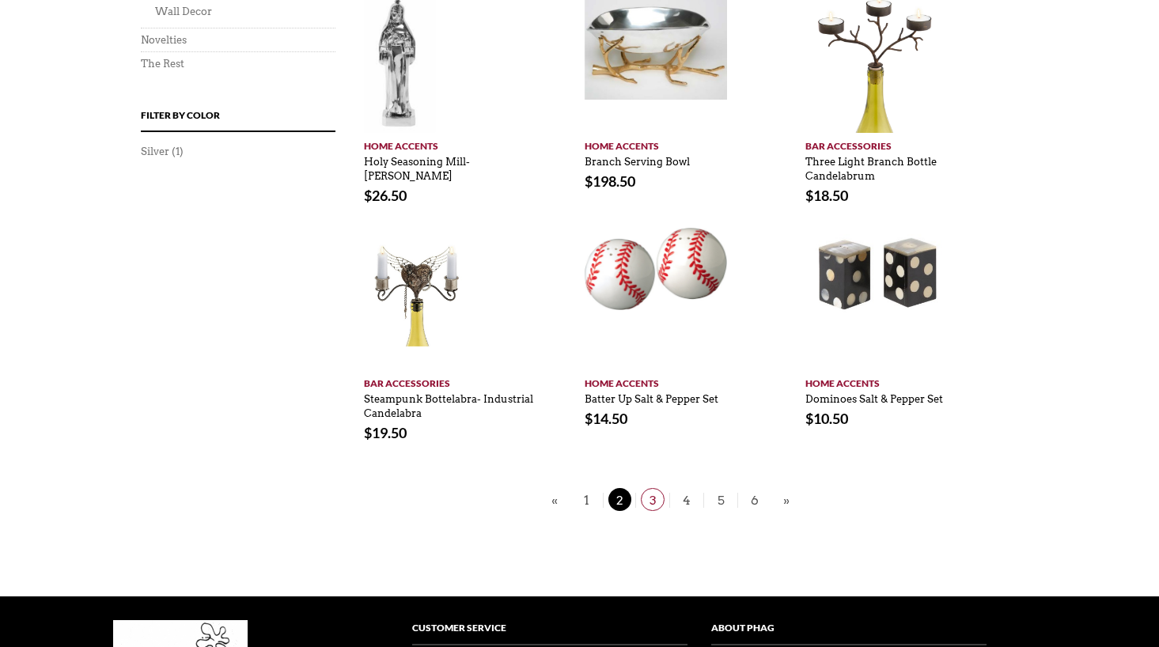
click at [654, 502] on span "3" at bounding box center [653, 499] width 24 height 23
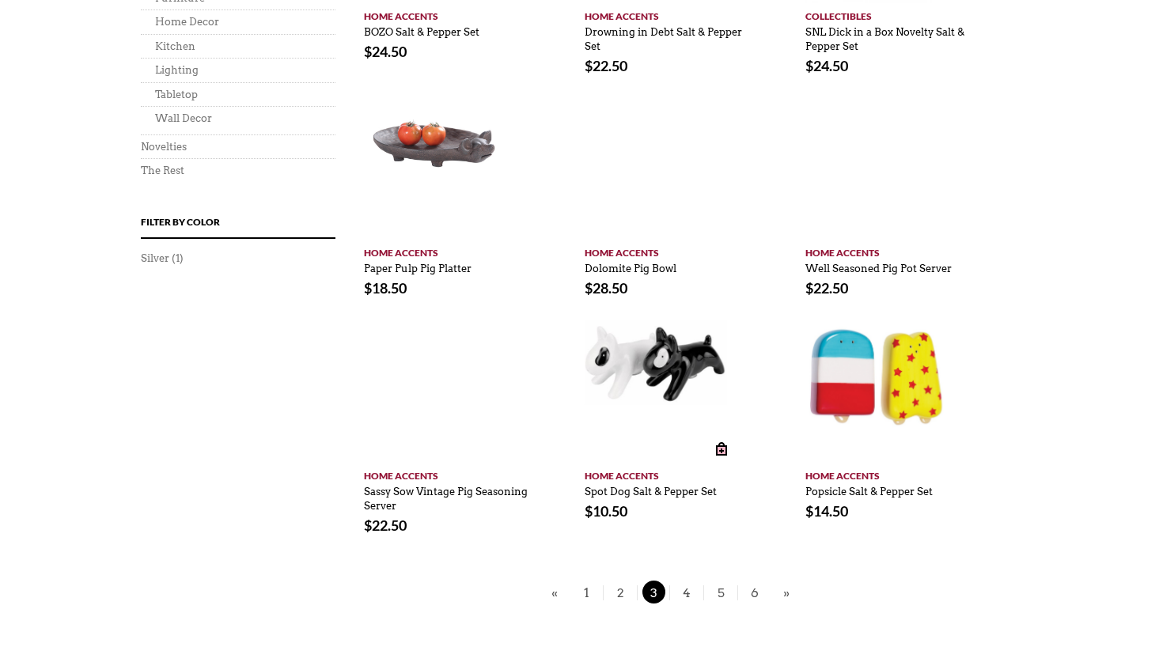
scroll to position [950, 0]
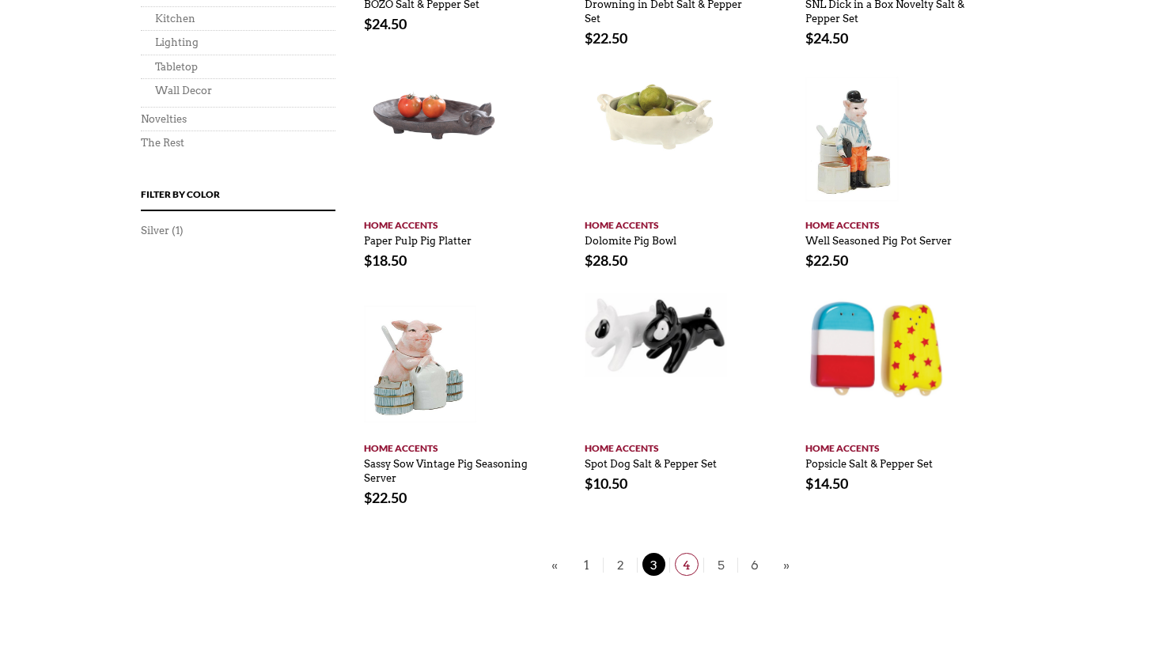
click at [686, 567] on span "4" at bounding box center [687, 564] width 24 height 23
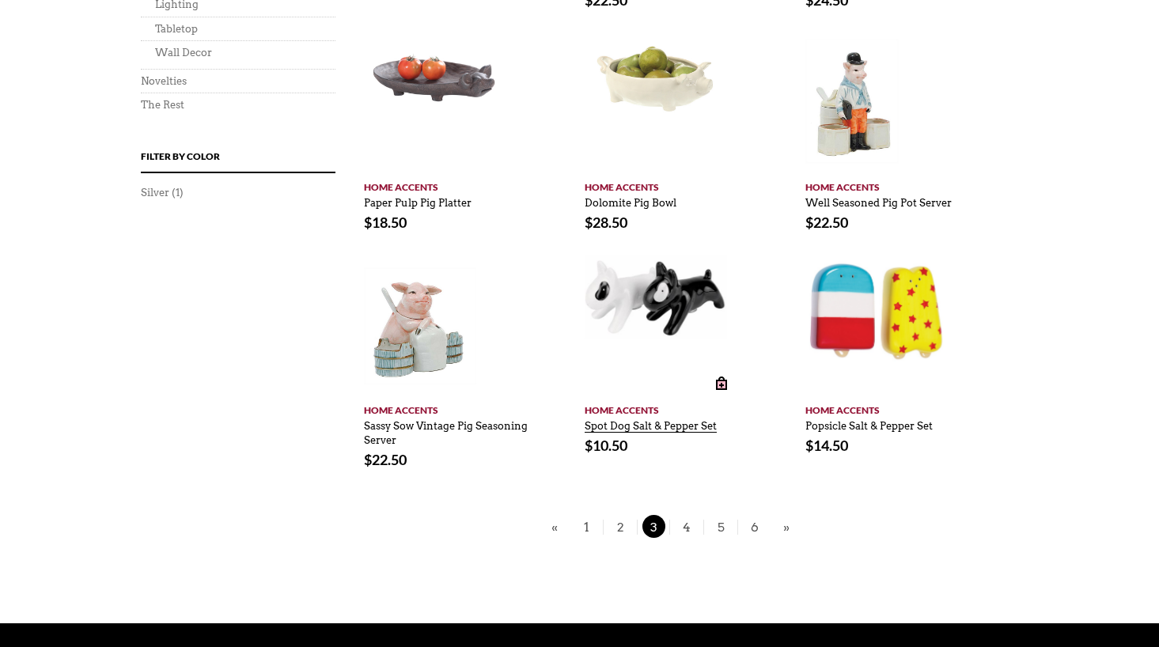
scroll to position [1029, 0]
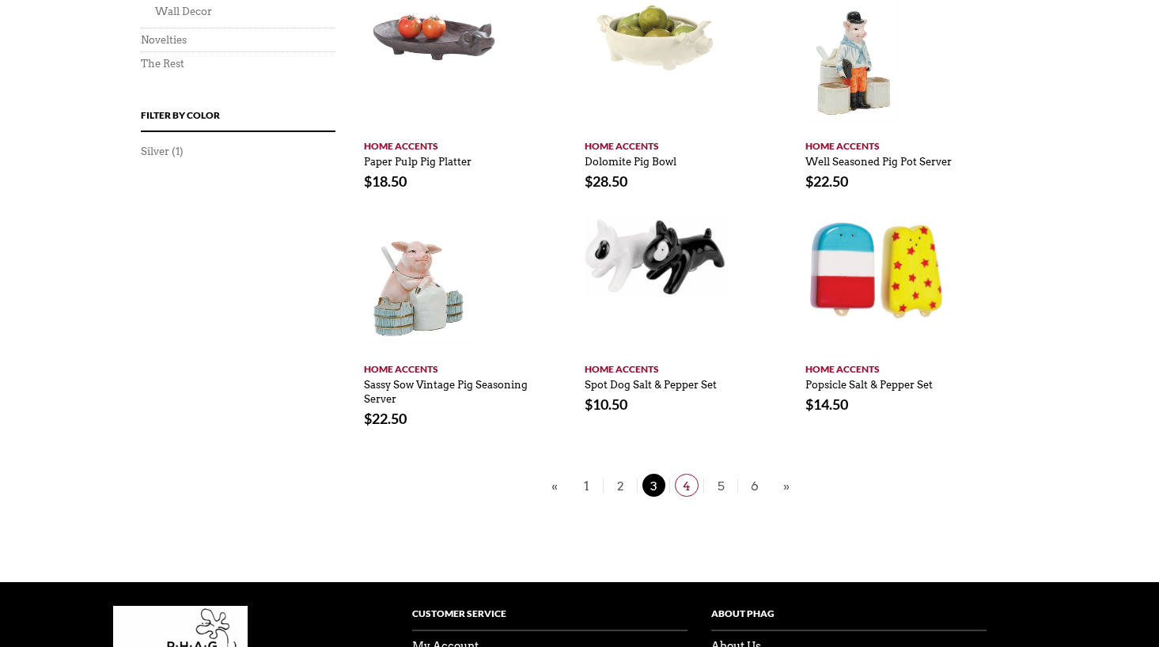
click at [681, 483] on span "4" at bounding box center [687, 485] width 24 height 23
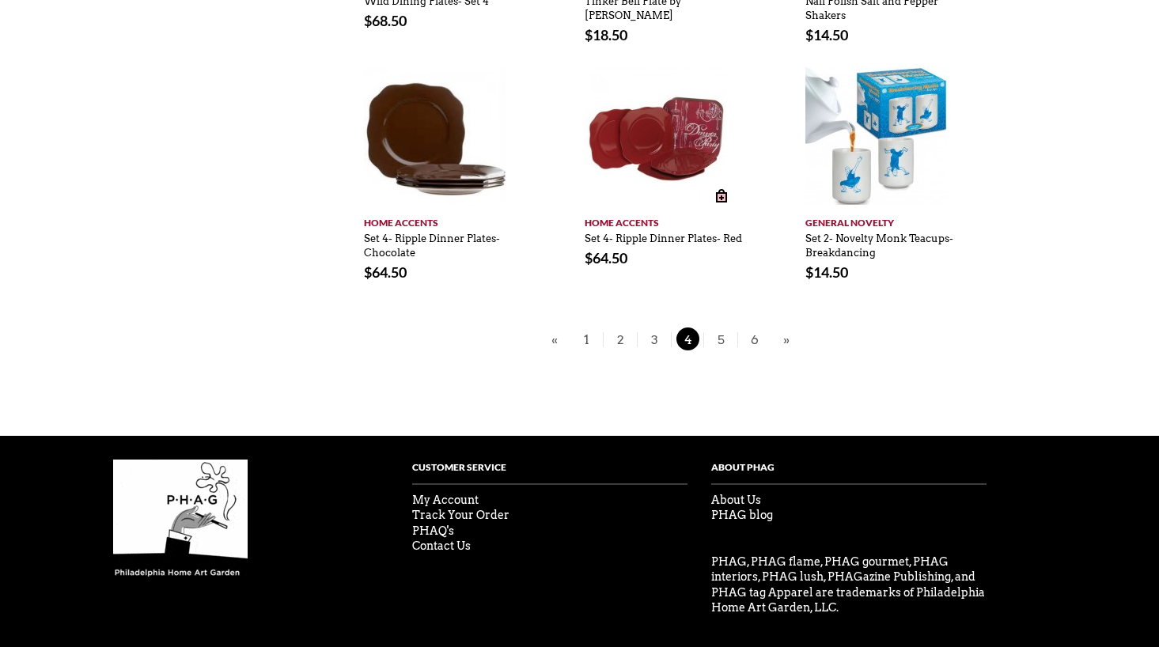
scroll to position [1192, 0]
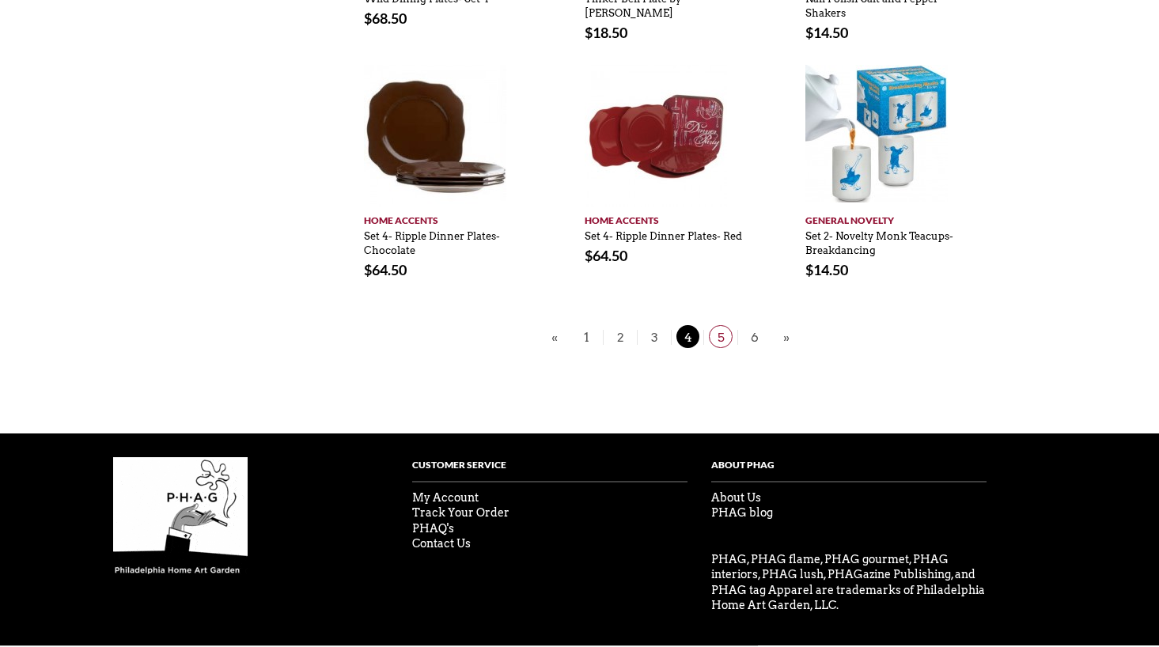
click at [727, 325] on span "5" at bounding box center [721, 336] width 24 height 23
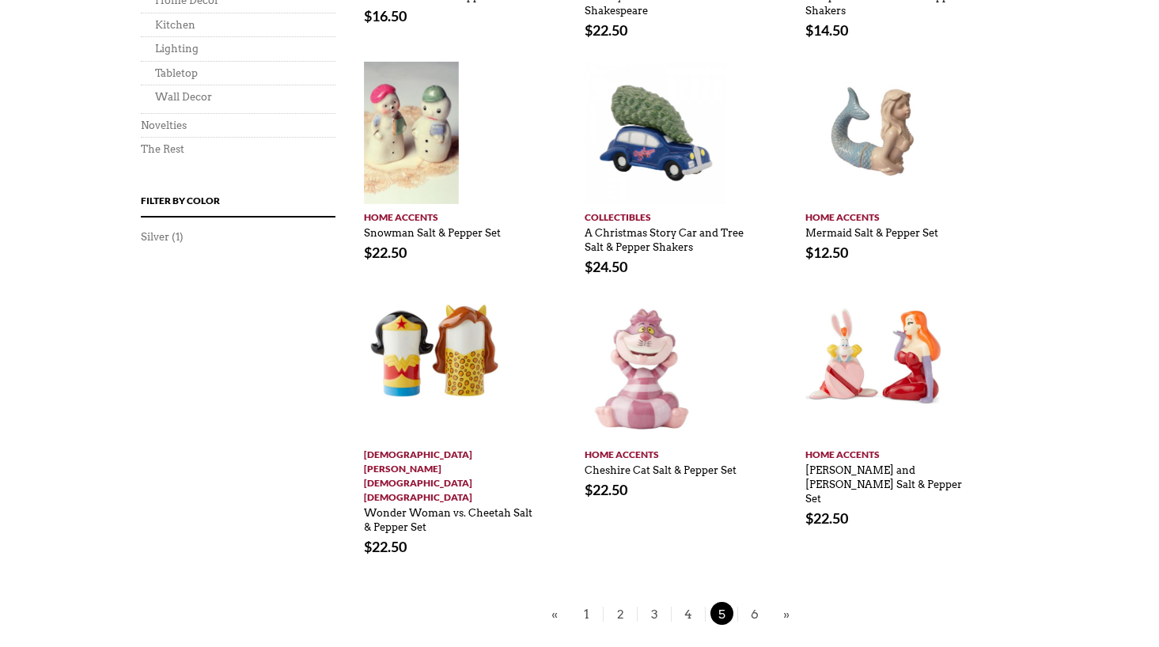
scroll to position [950, 0]
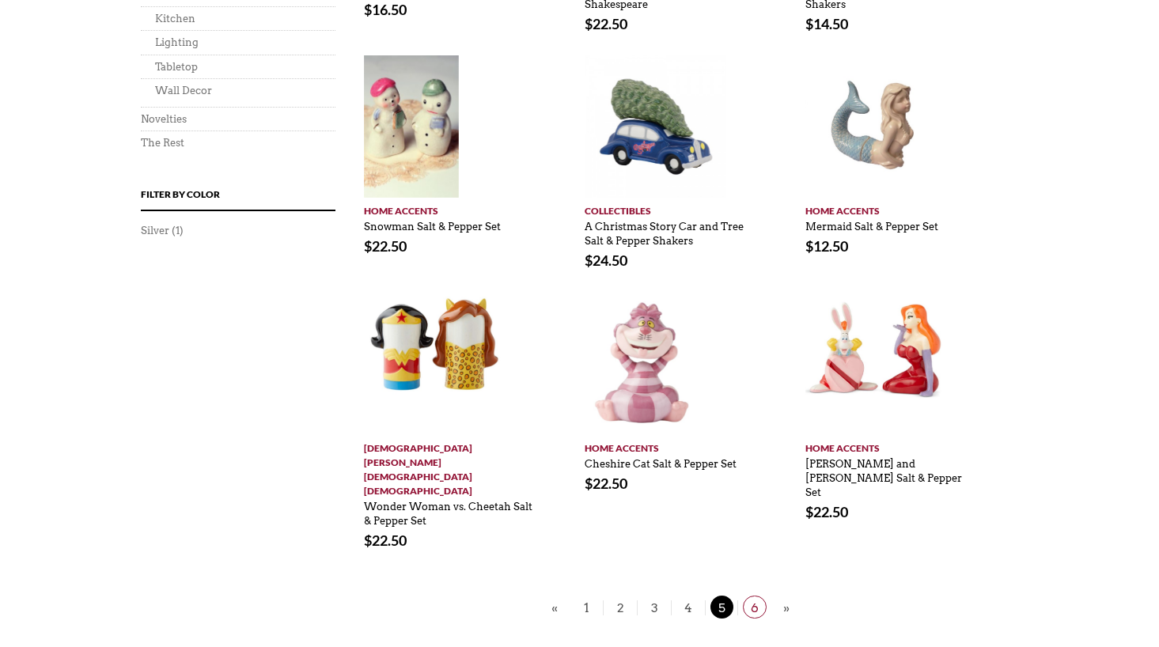
click at [756, 596] on span "6" at bounding box center [755, 607] width 24 height 23
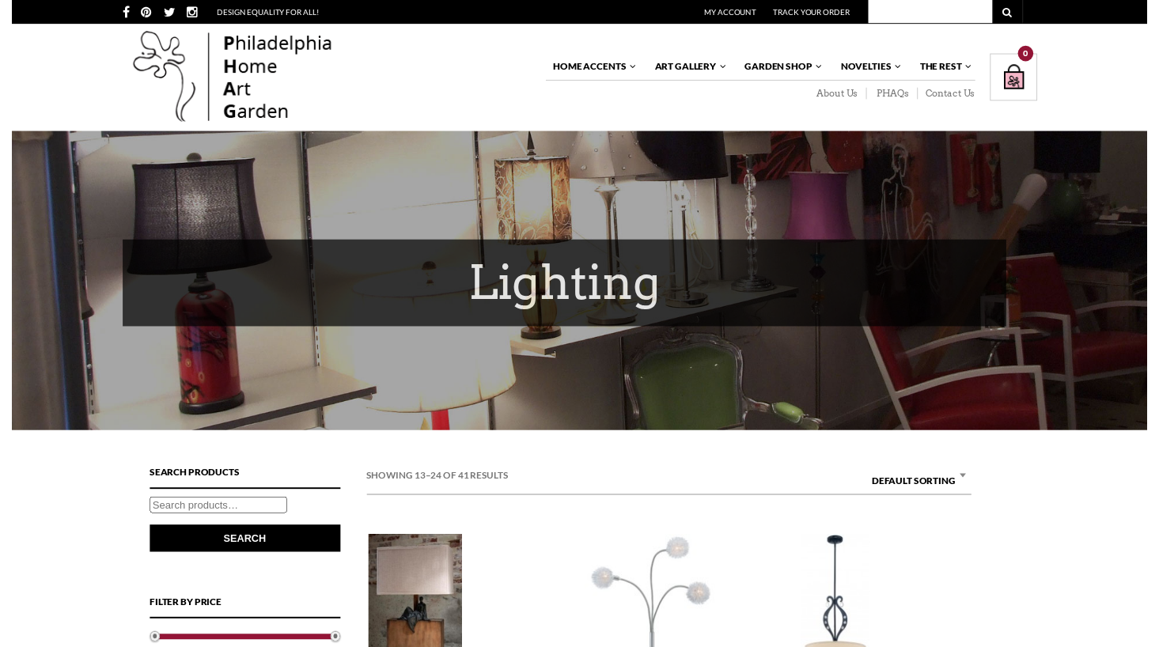
scroll to position [1029, 0]
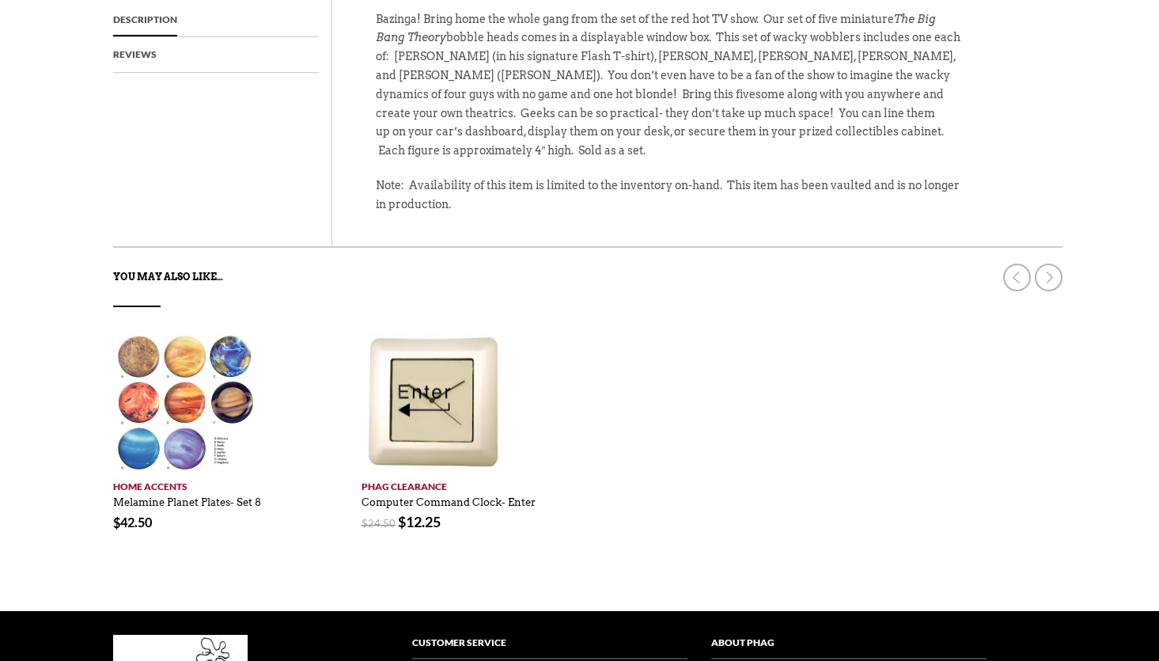
scroll to position [712, 0]
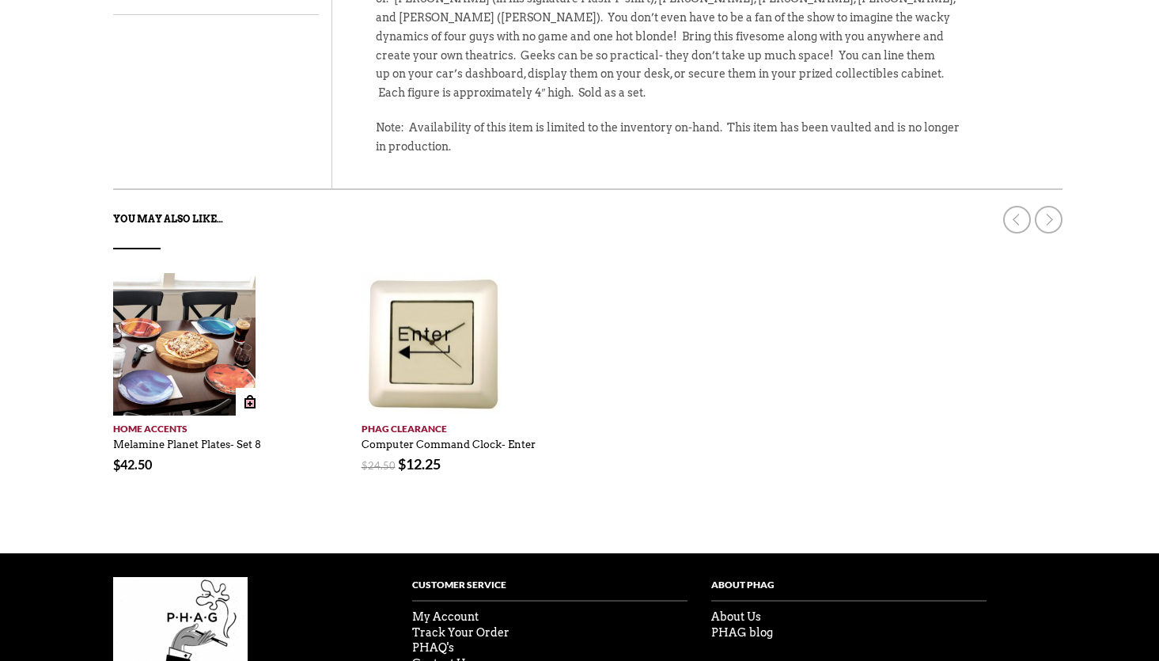
click at [151, 343] on img at bounding box center [184, 344] width 142 height 142
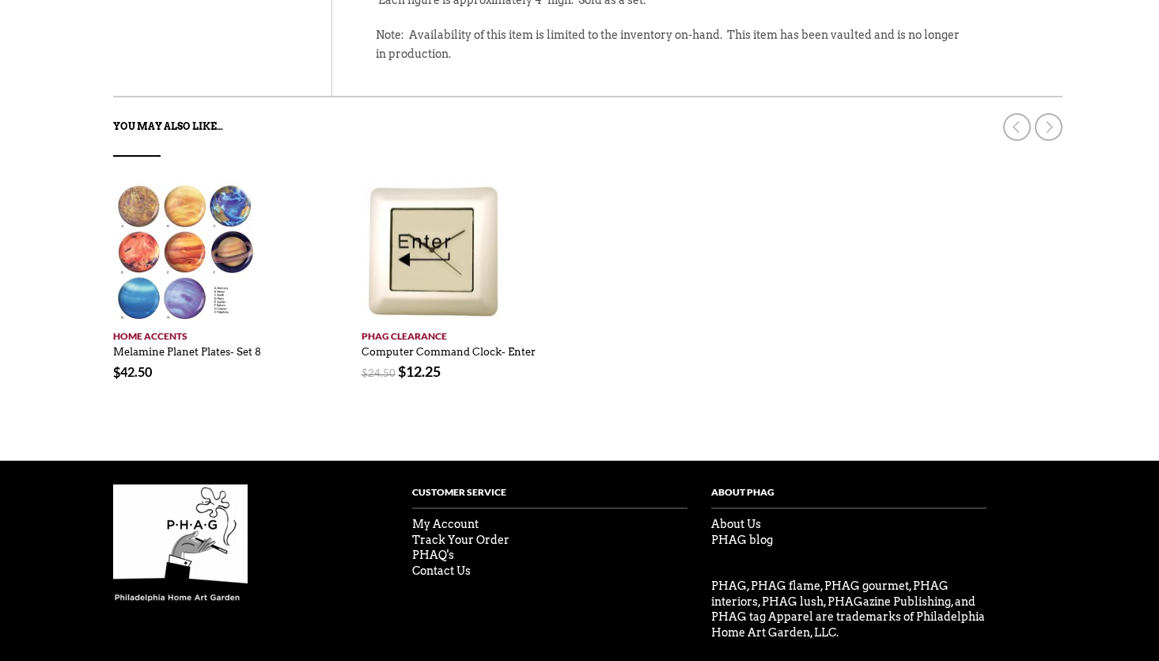
scroll to position [832, 0]
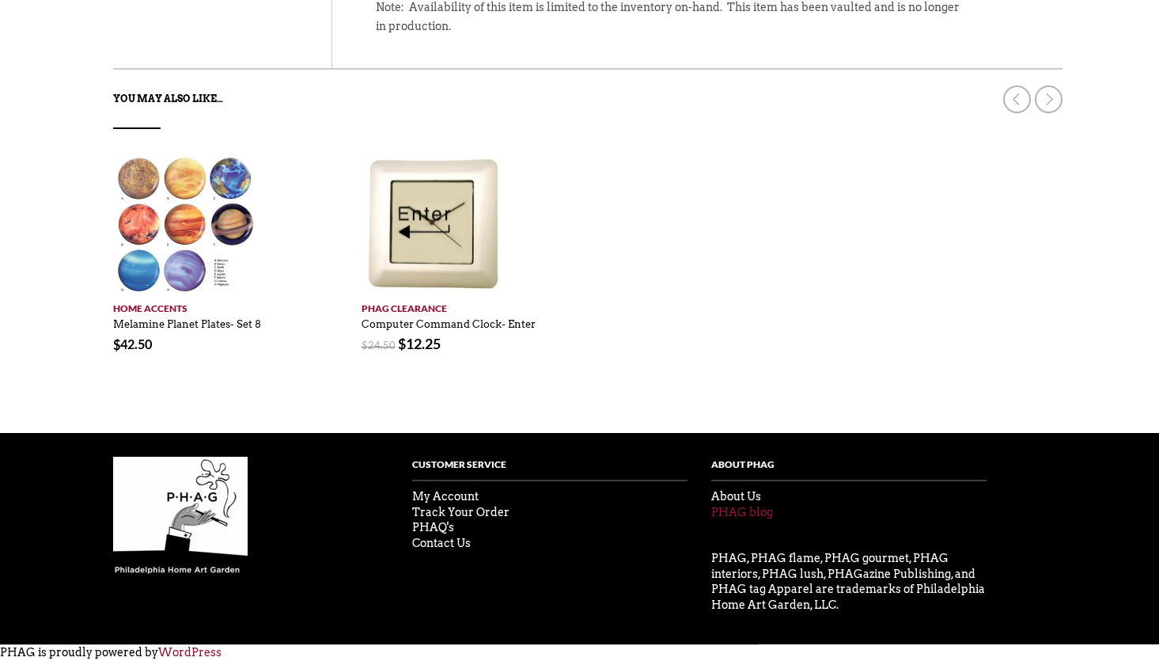
click at [741, 514] on link "PHAG blog" at bounding box center [742, 512] width 62 height 13
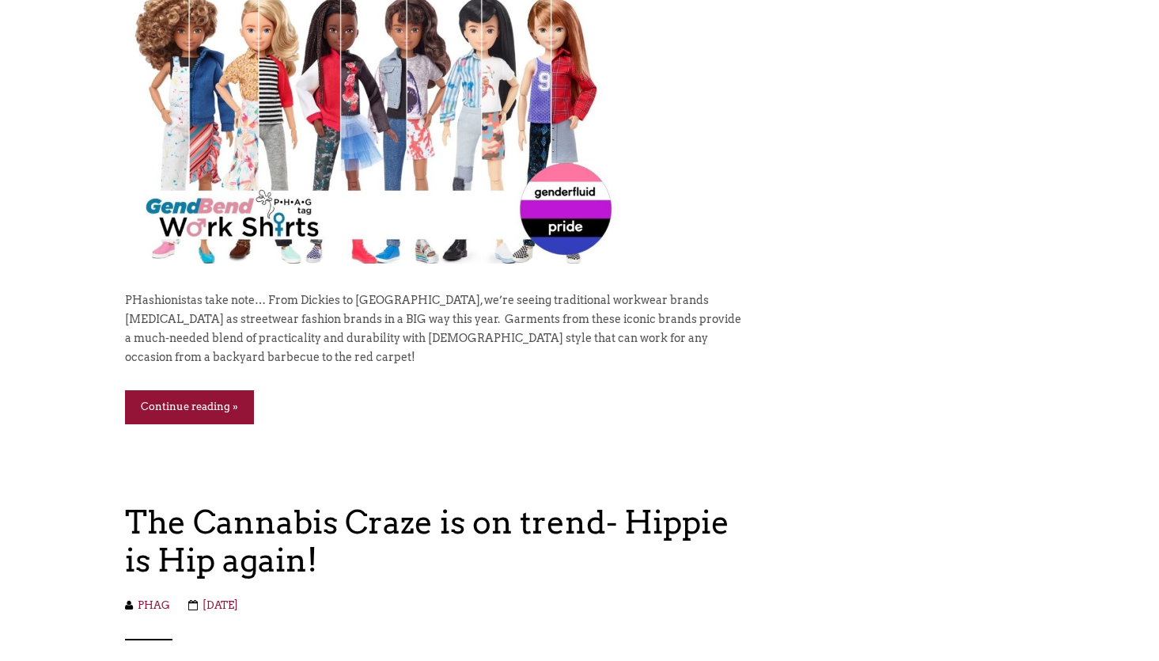
scroll to position [2057, 0]
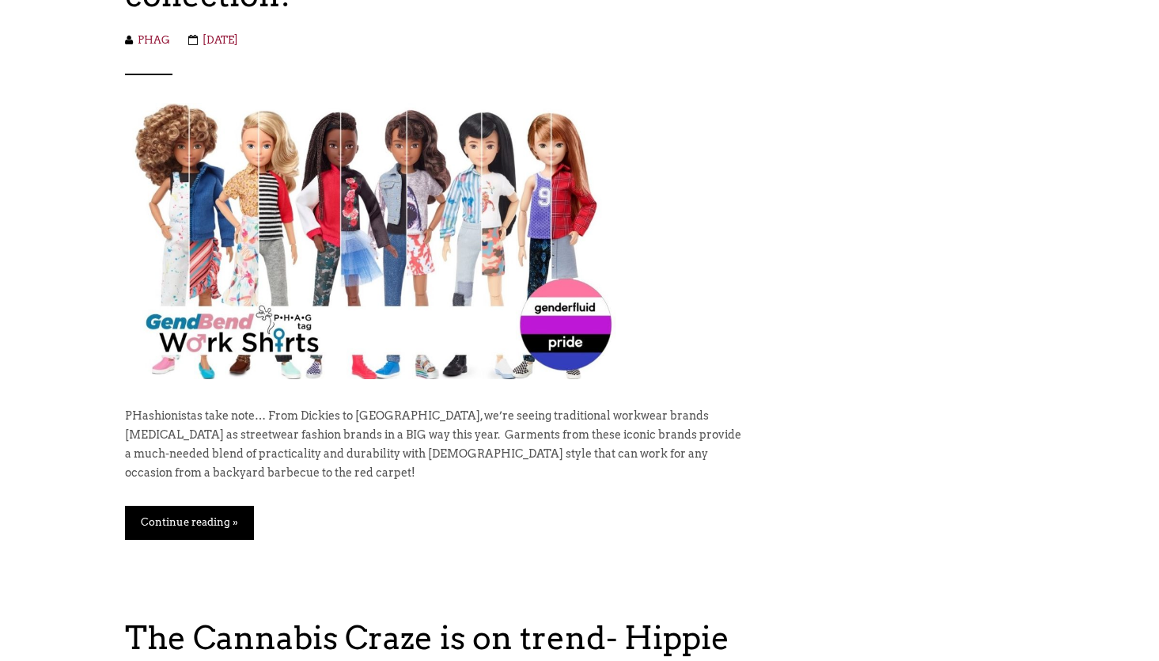
click at [207, 506] on link "Continue reading »" at bounding box center [189, 522] width 129 height 33
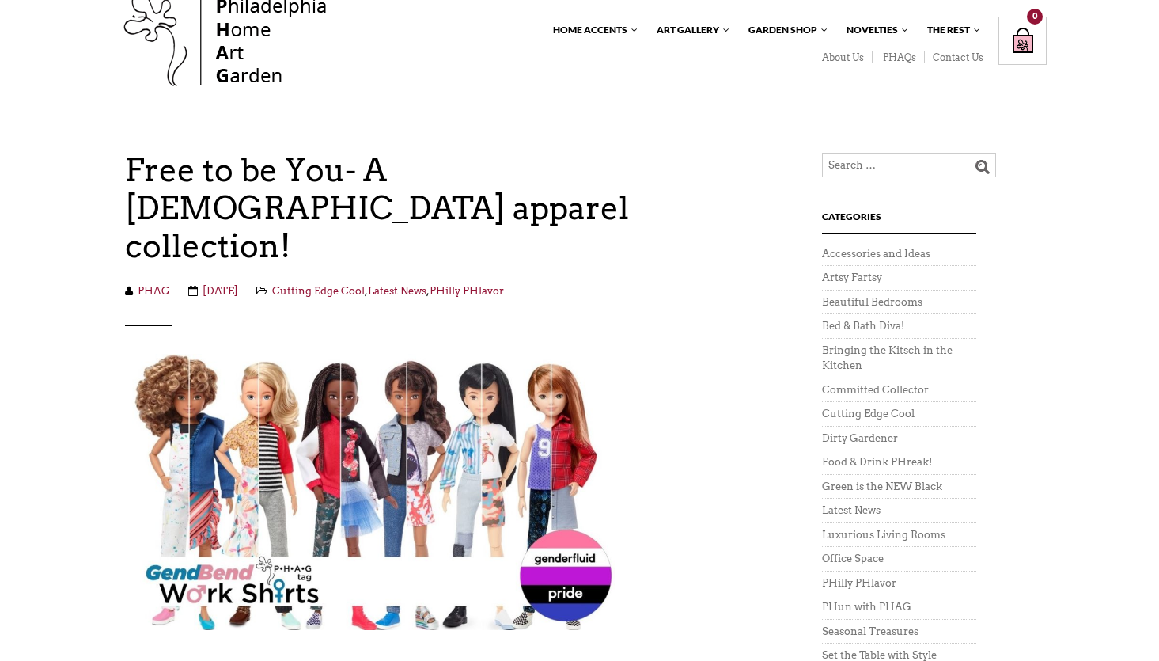
scroll to position [10, 0]
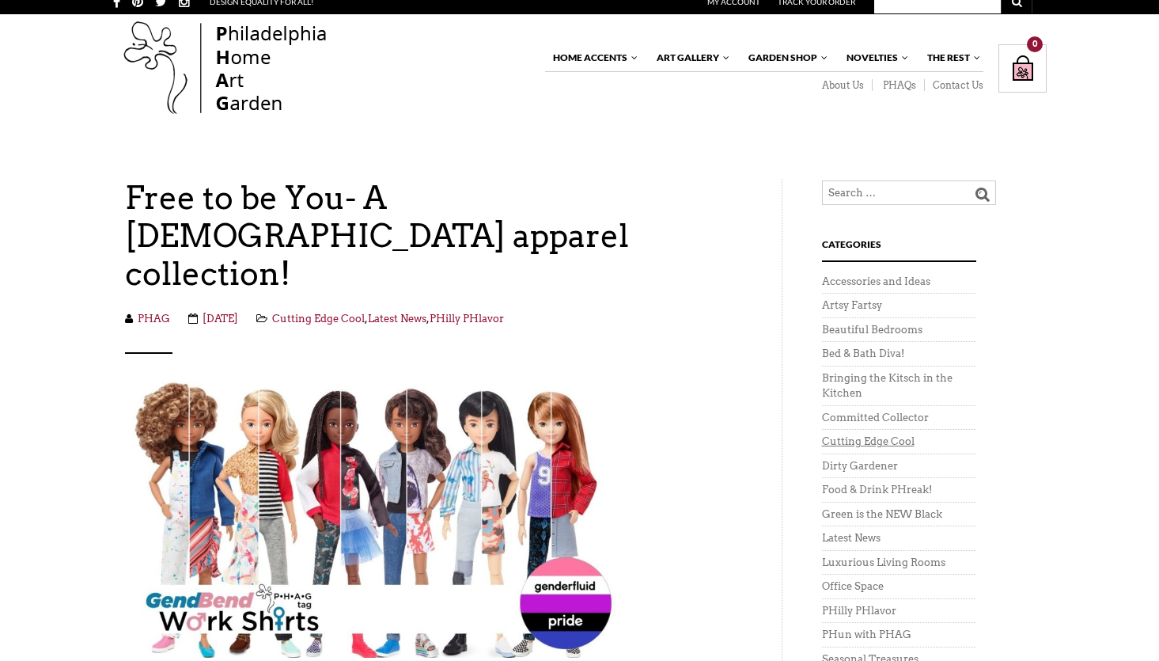
click at [857, 446] on link "Cutting Edge Cool" at bounding box center [868, 441] width 93 height 12
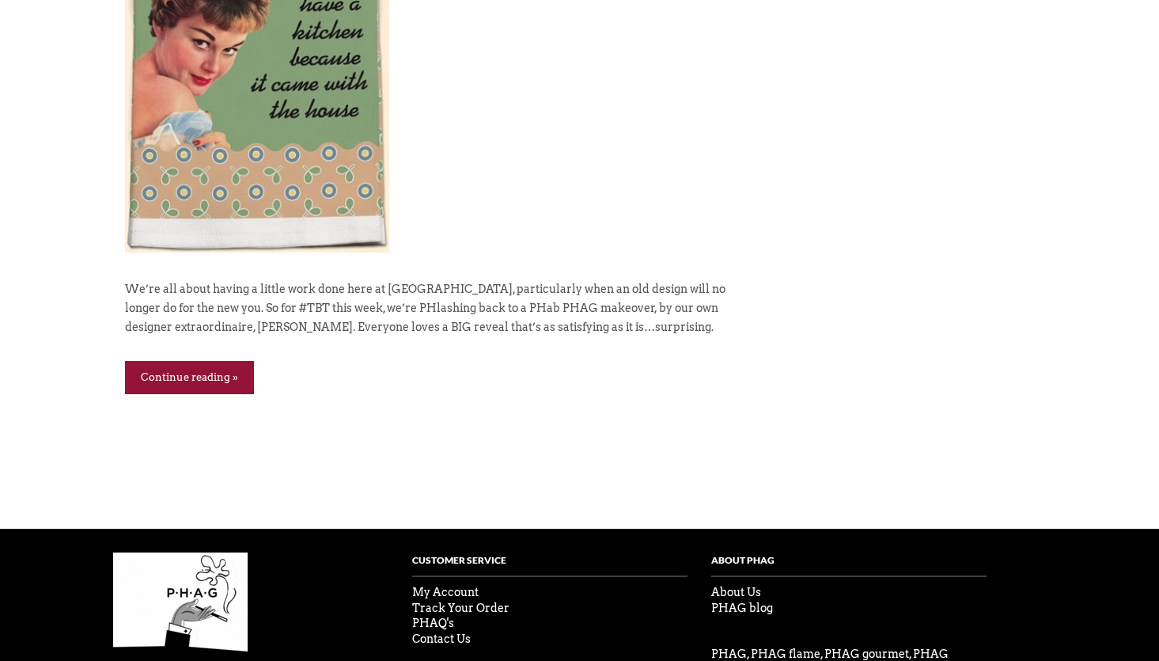
scroll to position [11469, 0]
